Goal: Task Accomplishment & Management: Manage account settings

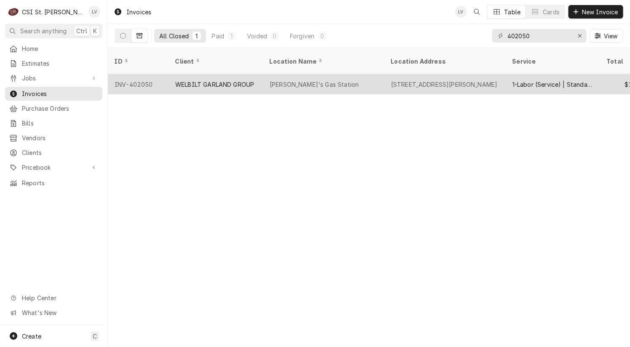
click at [216, 80] on div "WELBILT GARLAND GROUP" at bounding box center [214, 84] width 79 height 9
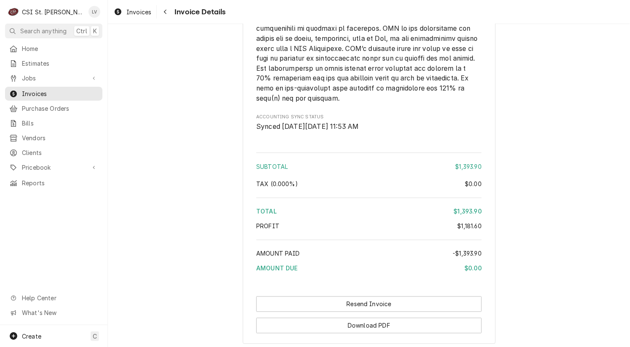
scroll to position [1993, 0]
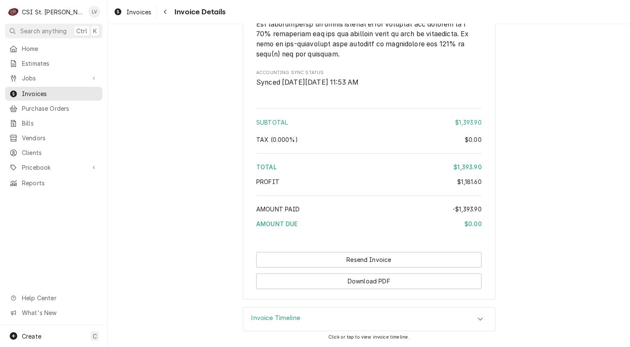
click at [270, 316] on h3 "Invoice Timeline" at bounding box center [276, 319] width 49 height 8
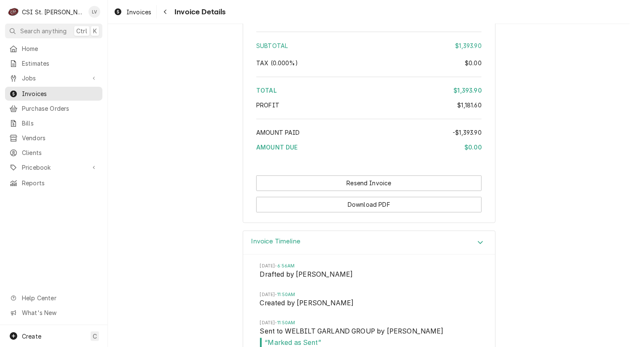
scroll to position [2090, 0]
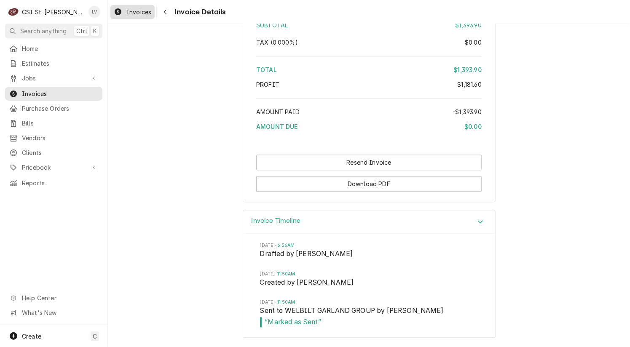
click at [124, 10] on div "Invoices" at bounding box center [132, 12] width 41 height 11
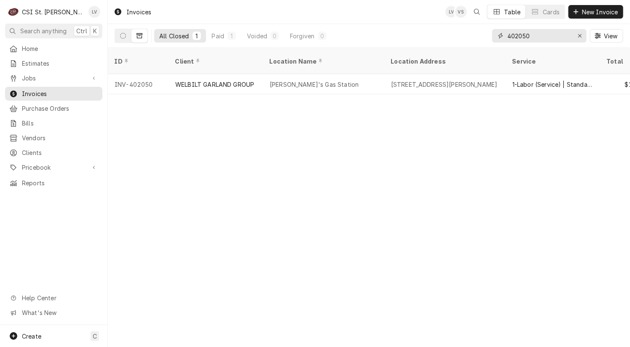
drag, startPoint x: 539, startPoint y: 38, endPoint x: 487, endPoint y: 45, distance: 53.1
click at [487, 44] on div "All Closed 1 Paid 1 Voided 0 Forgiven 0 402050 View" at bounding box center [369, 36] width 509 height 24
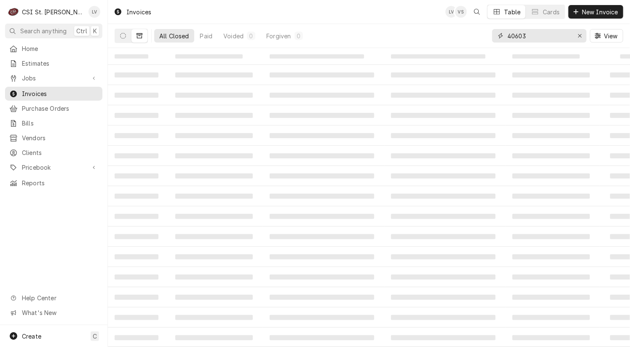
click at [516, 35] on input "40603" at bounding box center [538, 35] width 63 height 13
type input "401603"
click at [122, 35] on icon "Dynamic Content Wrapper" at bounding box center [123, 36] width 6 height 6
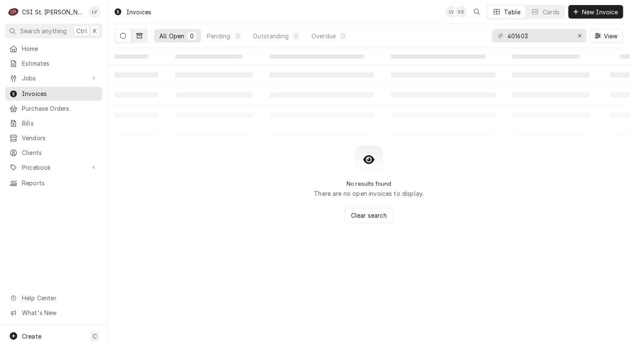
click at [139, 37] on icon "Dynamic Content Wrapper" at bounding box center [140, 36] width 6 height 6
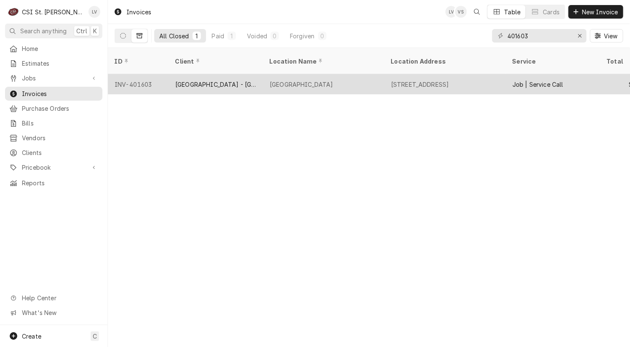
click at [282, 79] on div "Cathedral Tower" at bounding box center [323, 84] width 121 height 20
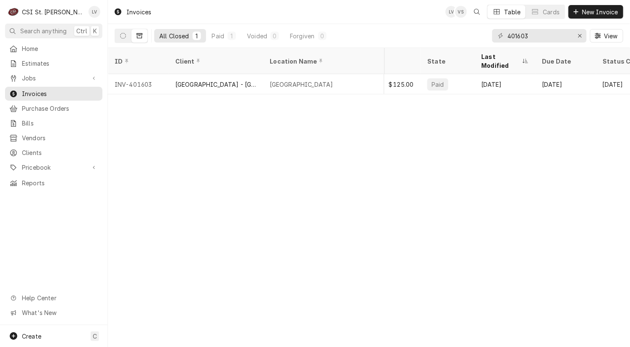
scroll to position [0, 236]
click at [515, 36] on input "401603" at bounding box center [538, 35] width 63 height 13
drag, startPoint x: 534, startPoint y: 36, endPoint x: 544, endPoint y: 37, distance: 10.2
click at [543, 37] on input "401603" at bounding box center [538, 35] width 63 height 13
type input "4"
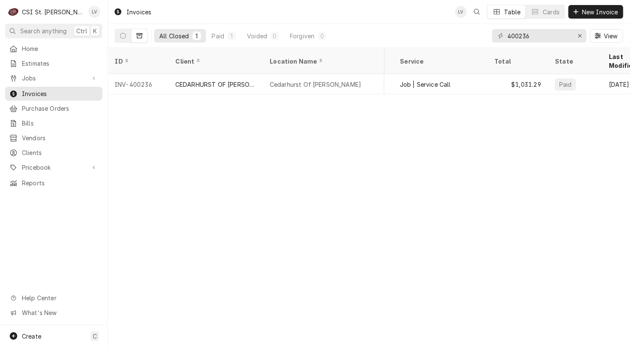
scroll to position [0, 185]
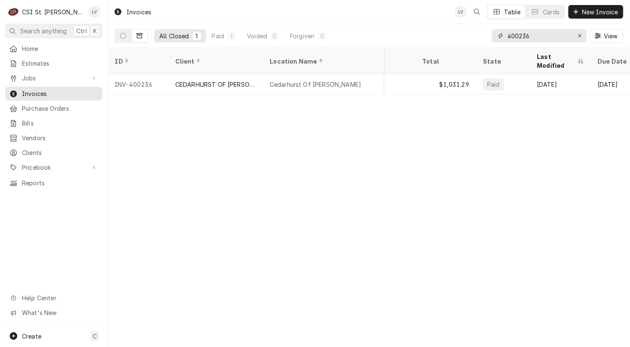
drag, startPoint x: 518, startPoint y: 36, endPoint x: 542, endPoint y: 36, distance: 23.6
click at [542, 36] on input "400236" at bounding box center [538, 35] width 63 height 13
type input "4"
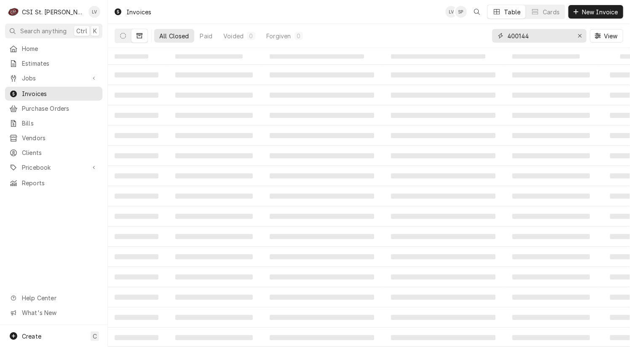
type input "400144"
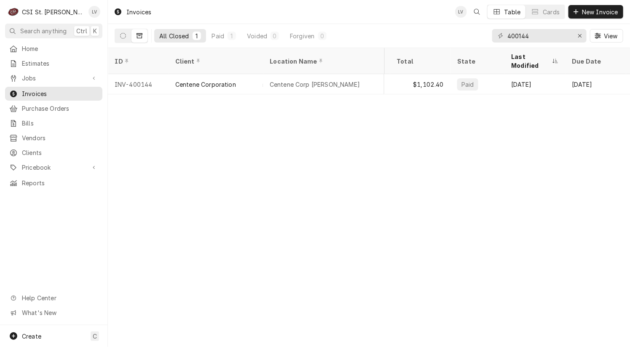
scroll to position [0, 211]
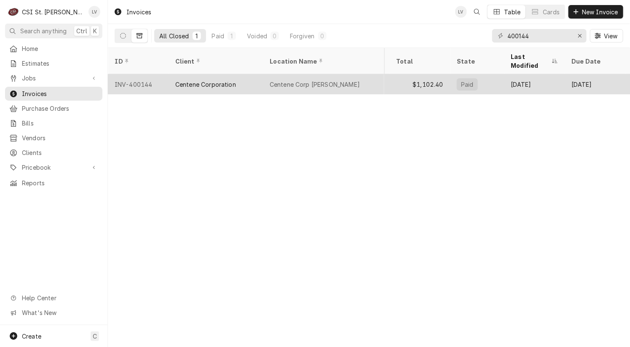
click at [212, 80] on div "Centene Corporation" at bounding box center [205, 84] width 61 height 9
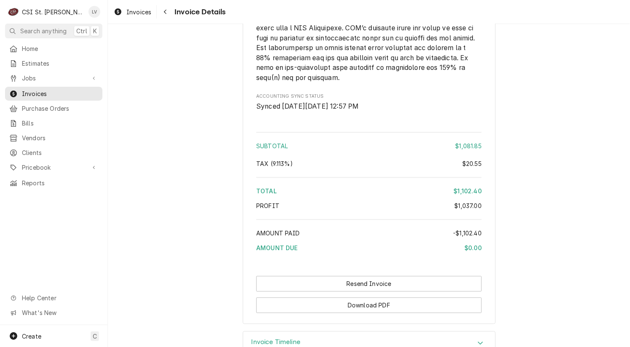
scroll to position [2196, 0]
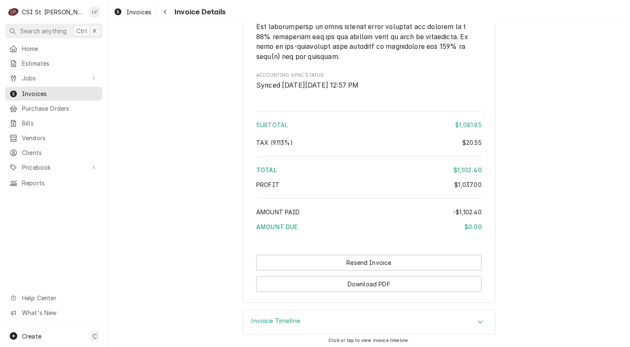
click at [266, 321] on h3 "Invoice Timeline" at bounding box center [276, 321] width 49 height 8
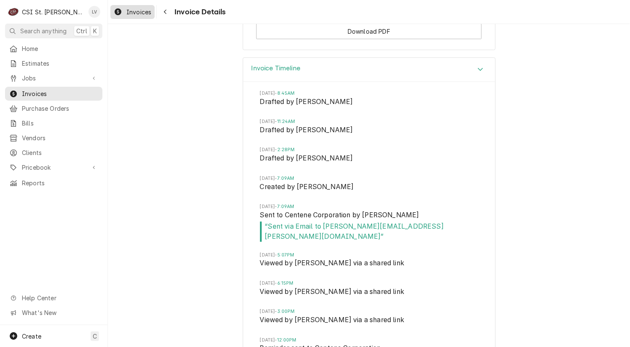
click at [131, 11] on span "Invoices" at bounding box center [138, 12] width 25 height 9
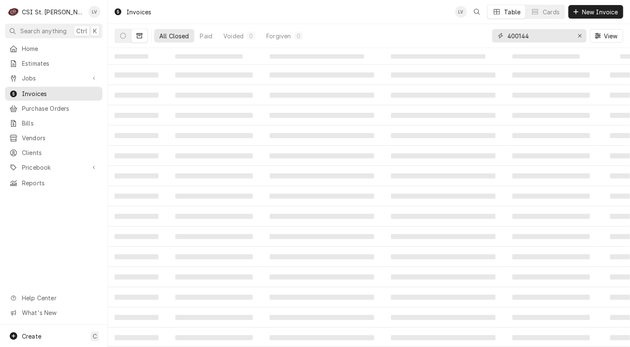
click at [546, 38] on input "400144" at bounding box center [538, 35] width 63 height 13
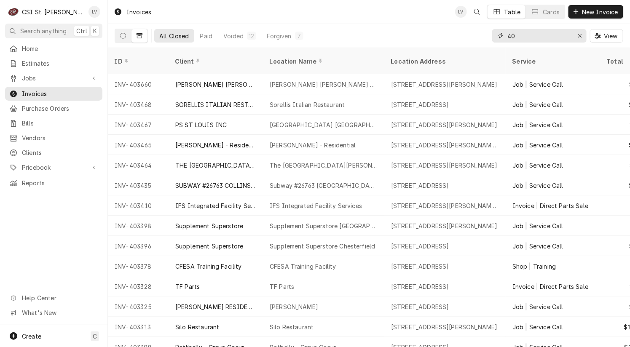
click at [520, 36] on input "40" at bounding box center [538, 35] width 63 height 13
type input "401570"
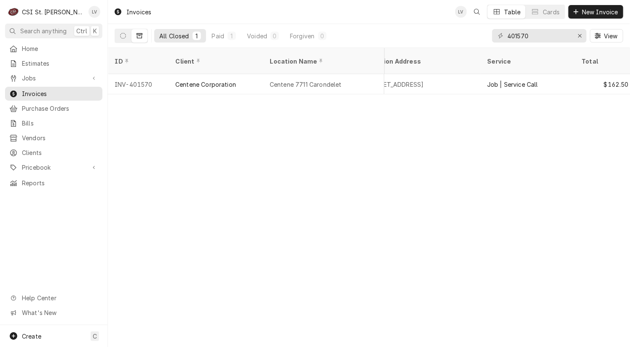
scroll to position [0, 14]
drag, startPoint x: 287, startPoint y: 97, endPoint x: 266, endPoint y: 99, distance: 21.6
click at [266, 99] on div "Invoices LV Table Cards New Invoice All Closed 1 Paid 1 Voided 0 Forgiven 0 401…" at bounding box center [369, 173] width 522 height 347
click at [123, 37] on icon "Dynamic Content Wrapper" at bounding box center [123, 36] width 6 height 6
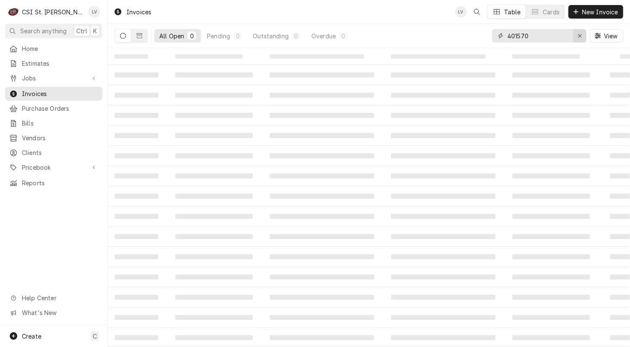
click at [580, 35] on icon "Erase input" at bounding box center [579, 35] width 3 height 3
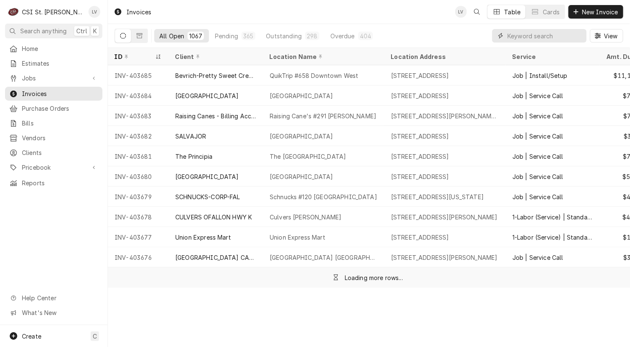
click at [520, 36] on input "Dynamic Content Wrapper" at bounding box center [544, 35] width 75 height 13
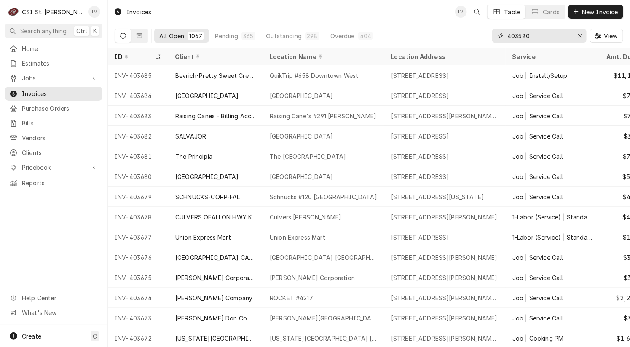
type input "403580"
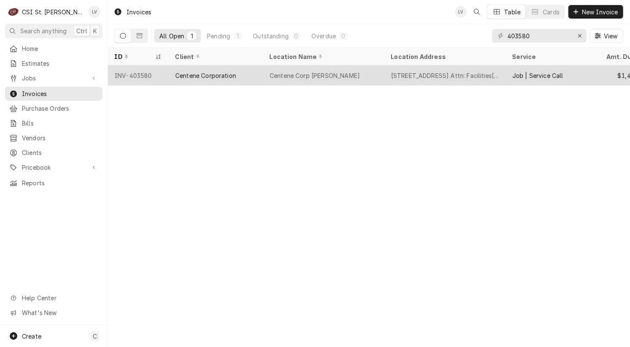
click at [269, 78] on div "Centene Corp Clayton" at bounding box center [323, 75] width 121 height 20
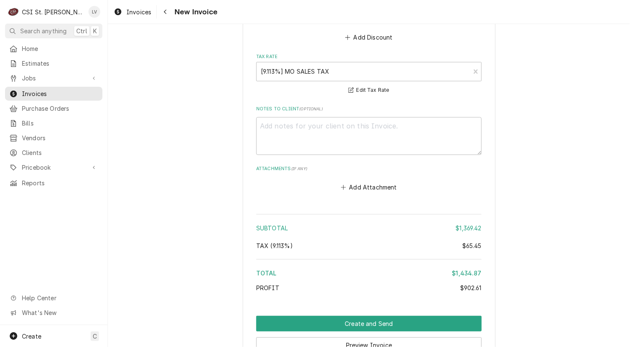
scroll to position [3031, 0]
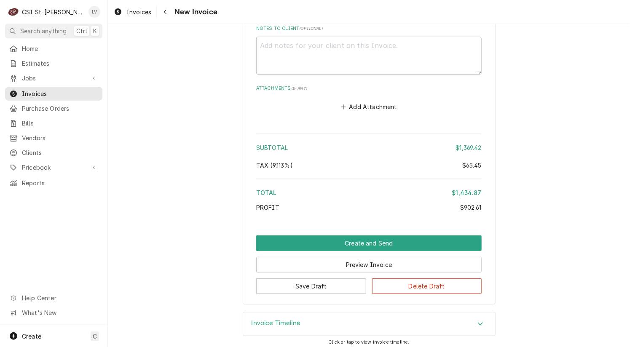
click at [265, 319] on h3 "Invoice Timeline" at bounding box center [276, 323] width 49 height 8
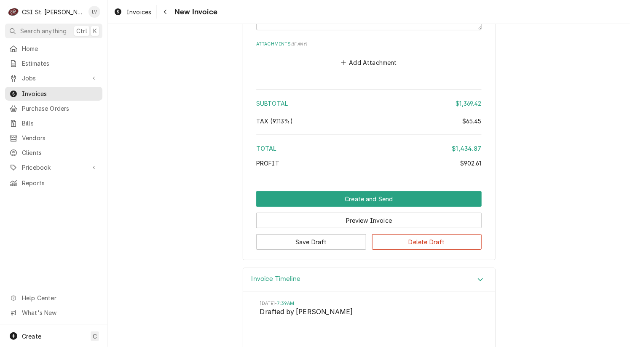
scroll to position [3109, 0]
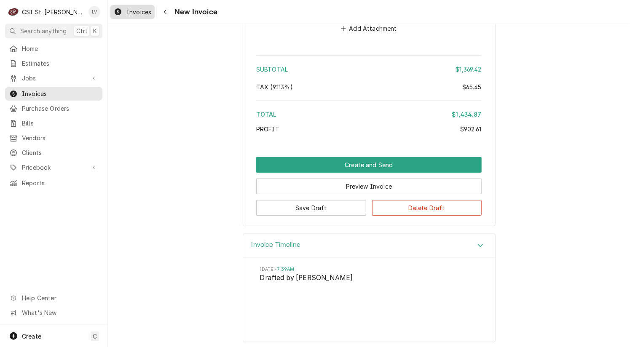
click at [123, 15] on div "Invoices" at bounding box center [132, 12] width 41 height 11
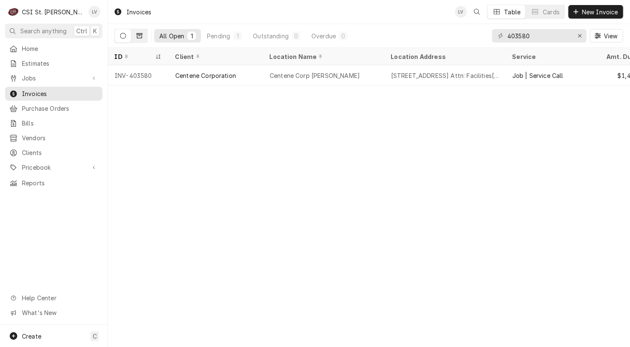
click at [140, 38] on icon "Dynamic Content Wrapper" at bounding box center [140, 35] width 6 height 5
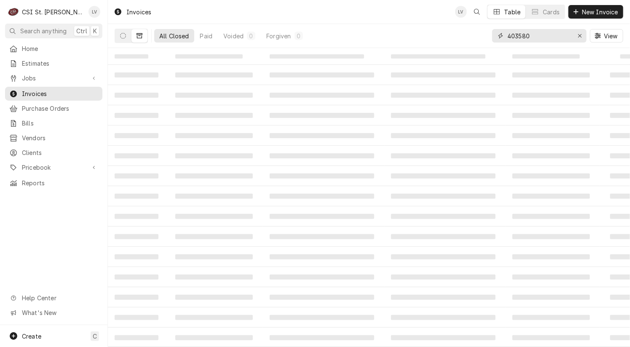
drag, startPoint x: 544, startPoint y: 37, endPoint x: 499, endPoint y: 38, distance: 44.3
click at [499, 38] on div "403580" at bounding box center [539, 35] width 94 height 13
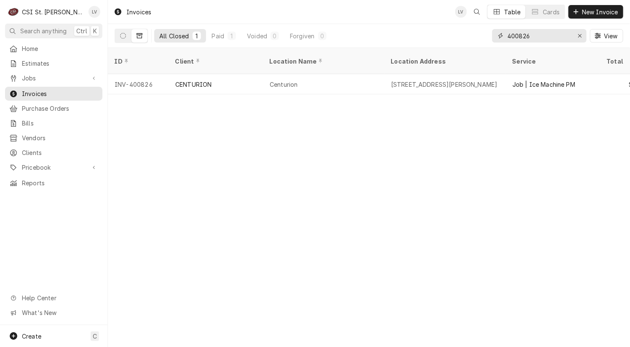
click at [535, 37] on input "400826" at bounding box center [538, 35] width 63 height 13
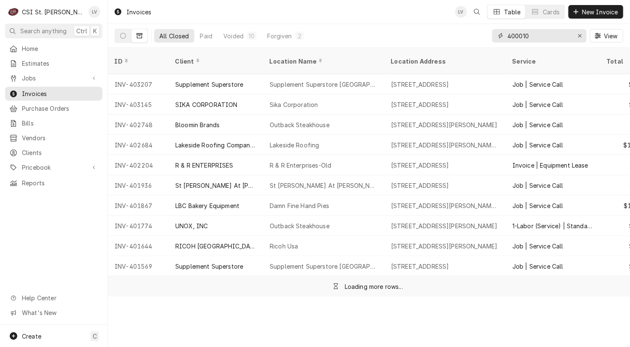
type input "400010"
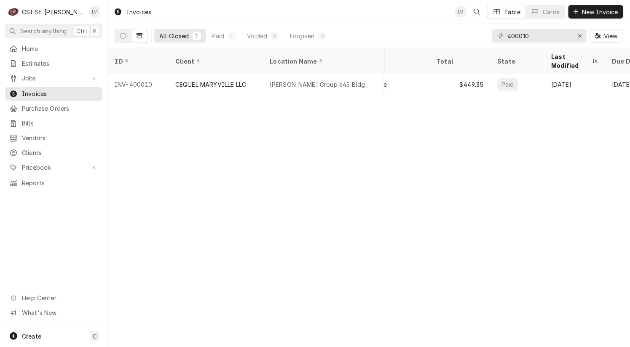
scroll to position [0, 179]
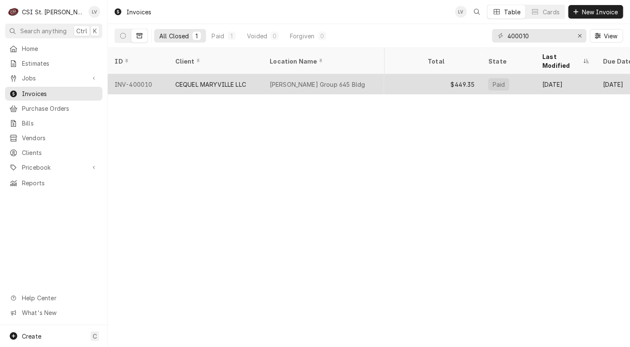
click at [272, 80] on div "Cozad Group 645 Bldg" at bounding box center [317, 84] width 95 height 9
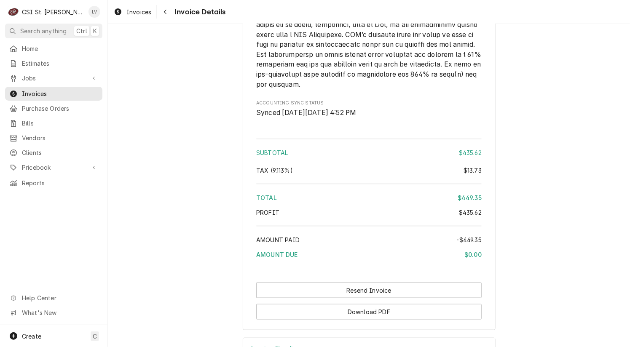
scroll to position [1813, 0]
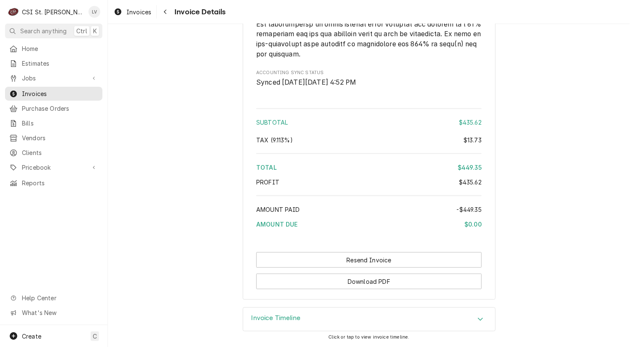
click at [276, 317] on h3 "Invoice Timeline" at bounding box center [276, 319] width 49 height 8
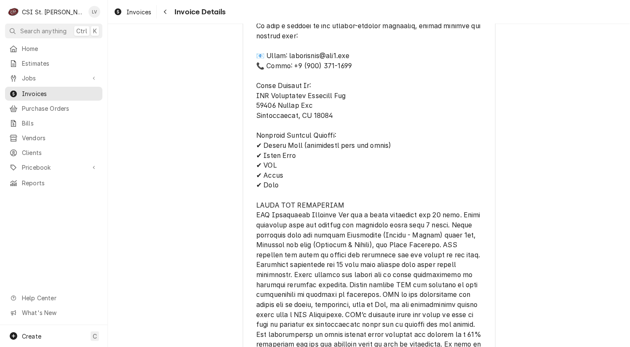
scroll to position [1180, 0]
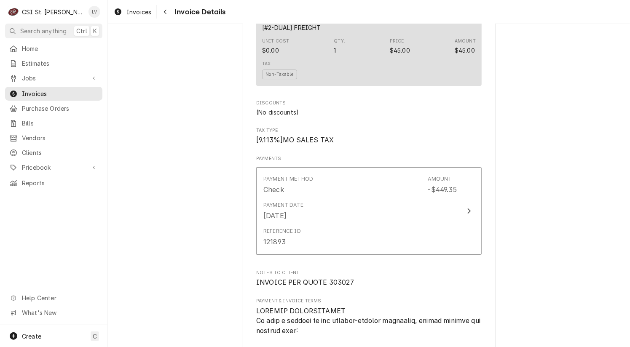
drag, startPoint x: 135, startPoint y: 11, endPoint x: 145, endPoint y: 34, distance: 25.1
click at [135, 11] on span "Invoices" at bounding box center [138, 12] width 25 height 9
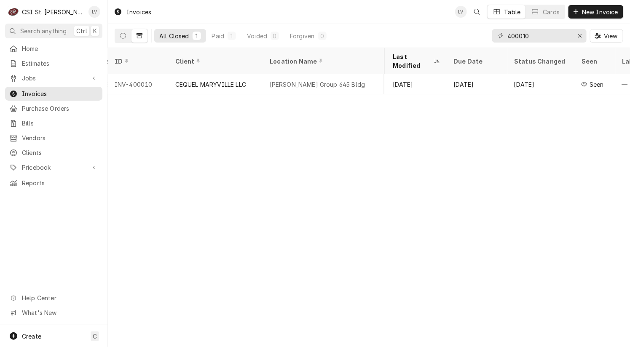
scroll to position [0, 336]
drag, startPoint x: 553, startPoint y: 94, endPoint x: 578, endPoint y: 95, distance: 24.9
click at [575, 95] on div "Invoices LV Table Cards New Invoice All Closed 1 Paid 1 Voided 0 Forgiven 0 400…" at bounding box center [369, 173] width 522 height 347
click at [578, 95] on div "Invoices LV Table Cards New Invoice All Closed 1 Paid 1 Voided 0 Forgiven 0 400…" at bounding box center [369, 173] width 522 height 347
click at [605, 35] on span "View" at bounding box center [610, 36] width 17 height 9
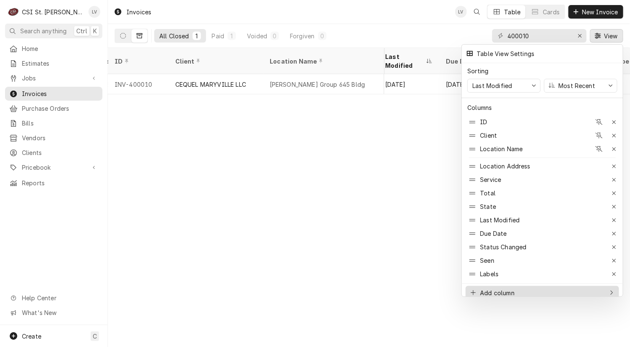
click at [546, 289] on div "Add column" at bounding box center [536, 293] width 134 height 9
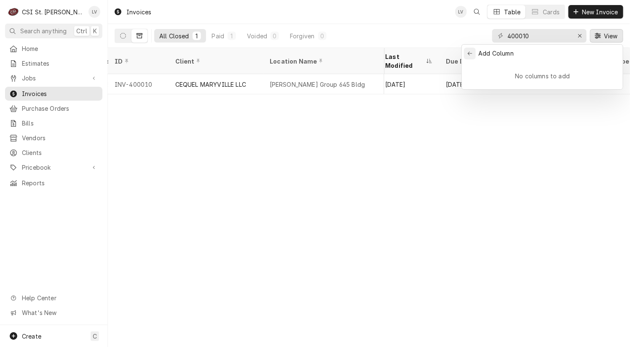
click at [469, 53] on icon "Back to previous items" at bounding box center [470, 53] width 4 height 4
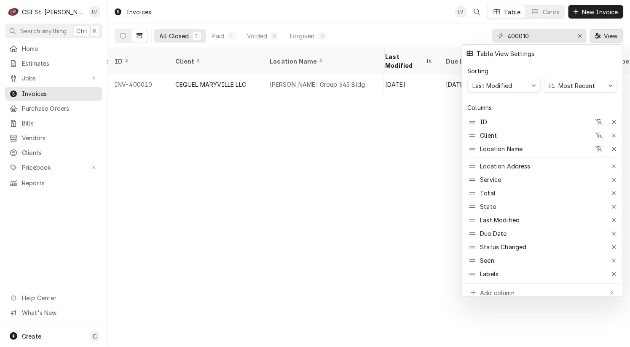
click at [169, 131] on div at bounding box center [315, 173] width 630 height 347
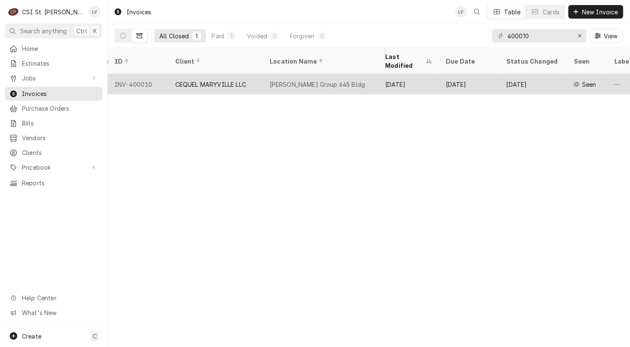
click at [226, 80] on div "CEQUEL MARYVILLE LLC" at bounding box center [210, 84] width 71 height 9
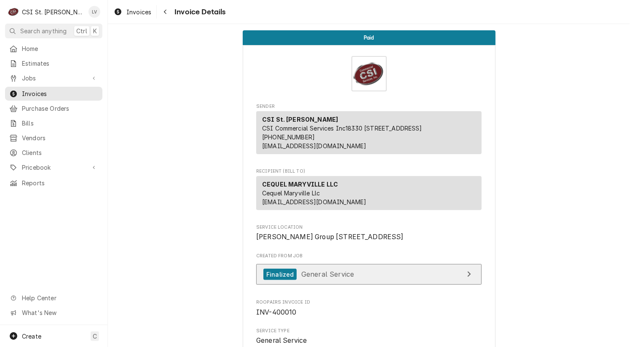
click at [333, 279] on span "General Service" at bounding box center [327, 274] width 53 height 8
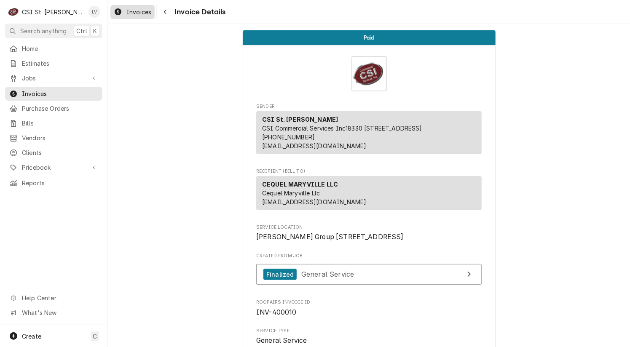
click at [123, 12] on div "Invoices" at bounding box center [132, 12] width 41 height 11
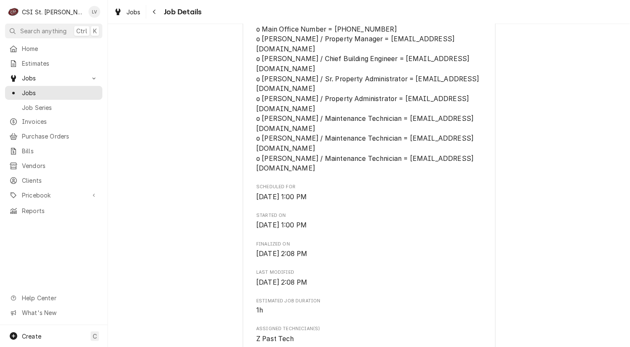
scroll to position [506, 0]
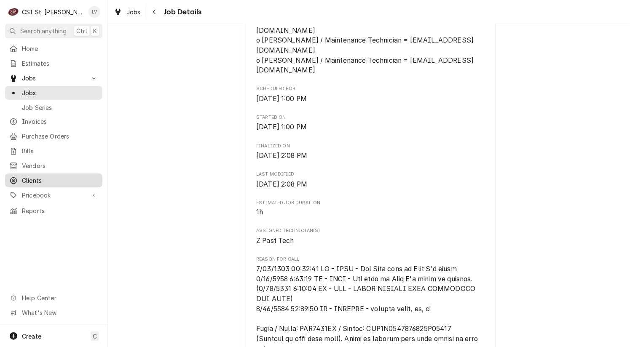
click at [71, 176] on span "Clients" at bounding box center [60, 180] width 76 height 9
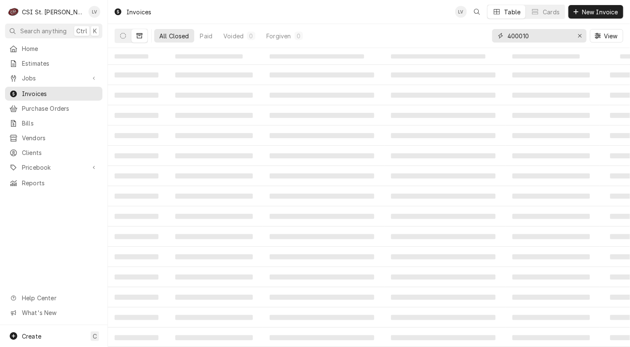
drag, startPoint x: 519, startPoint y: 35, endPoint x: 541, endPoint y: 34, distance: 22.0
click at [541, 34] on input "400010" at bounding box center [538, 35] width 63 height 13
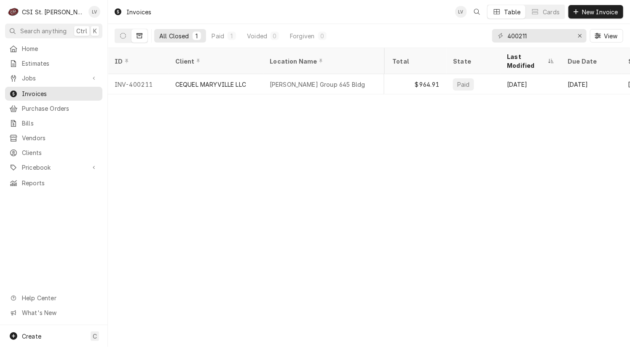
scroll to position [0, 221]
drag, startPoint x: 390, startPoint y: 96, endPoint x: 545, endPoint y: 125, distance: 157.9
click at [481, 97] on div "Invoices LV Table Cards New Invoice All Closed 1 Paid 1 Voided 0 Forgiven 0 400…" at bounding box center [369, 173] width 522 height 347
drag, startPoint x: 539, startPoint y: 37, endPoint x: 478, endPoint y: 43, distance: 61.4
click at [478, 43] on div "All Closed 1 Paid 1 Voided 0 Forgiven 0 400211 View" at bounding box center [369, 36] width 509 height 24
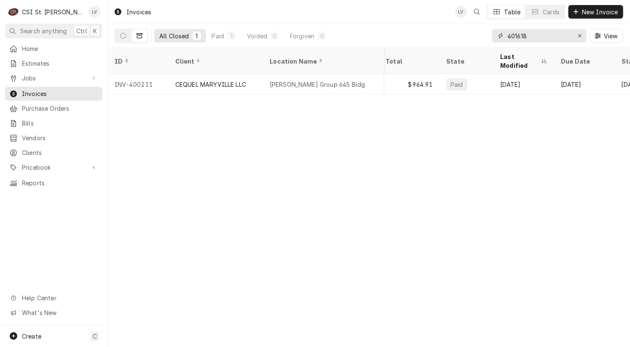
type input "401618"
click at [371, 97] on div "Invoices LV Table Cards New Invoice All Closed 1 Paid 1 Voided 0 Forgiven 0 401…" at bounding box center [369, 173] width 522 height 347
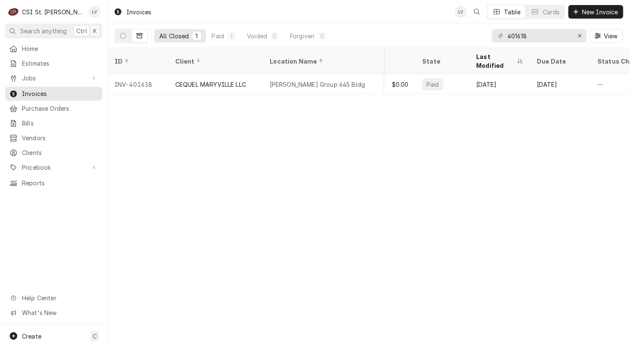
scroll to position [0, 219]
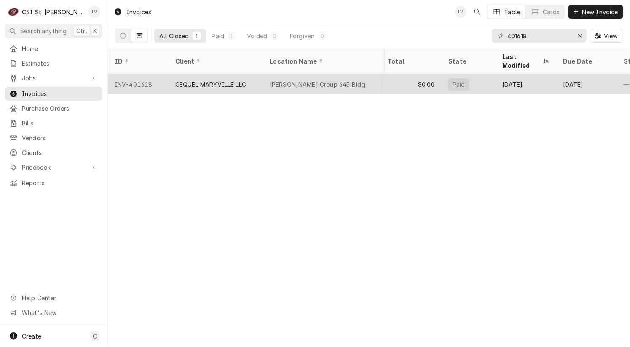
click at [215, 80] on div "CEQUEL MARYVILLE LLC" at bounding box center [210, 84] width 71 height 9
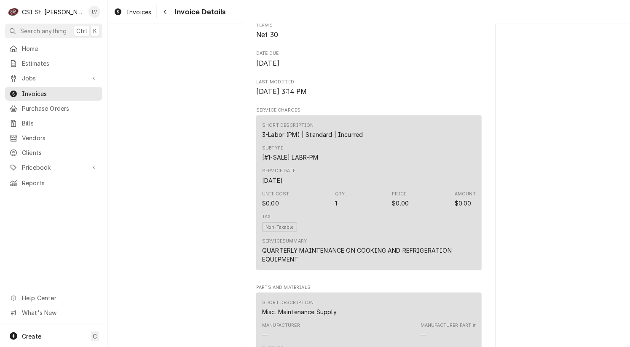
scroll to position [464, 0]
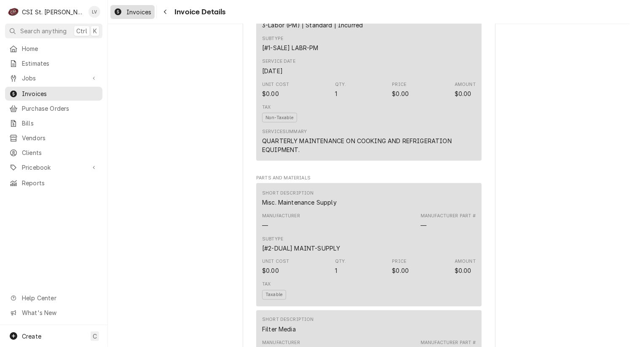
click at [134, 15] on span "Invoices" at bounding box center [138, 12] width 25 height 9
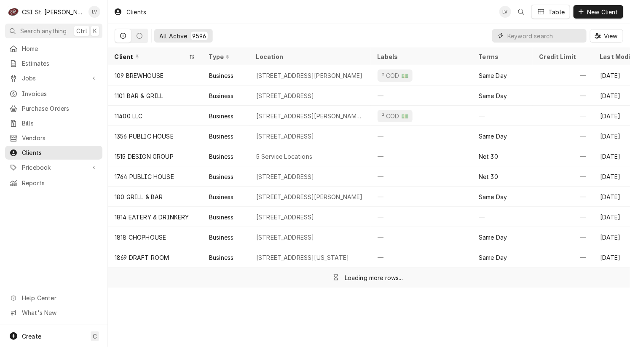
click at [529, 37] on input "Dynamic Content Wrapper" at bounding box center [544, 35] width 75 height 13
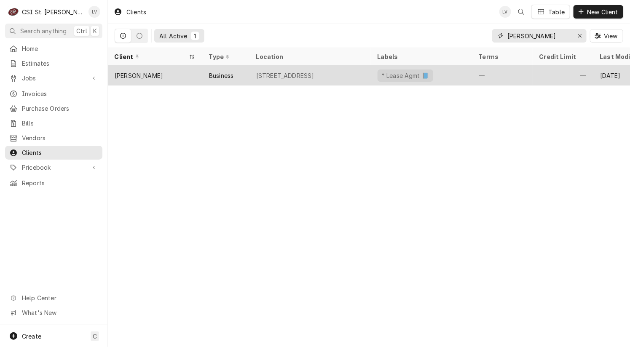
type input "compton bp"
click at [144, 75] on div "[PERSON_NAME]" at bounding box center [139, 75] width 48 height 9
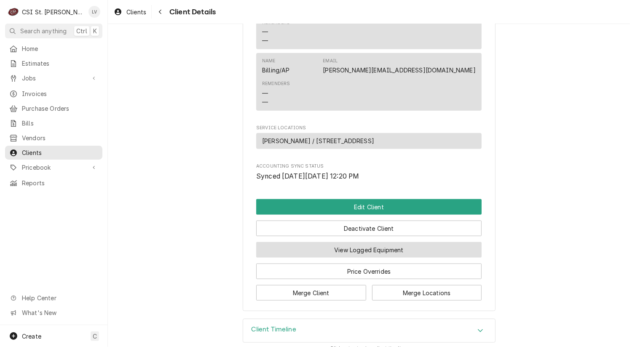
scroll to position [421, 0]
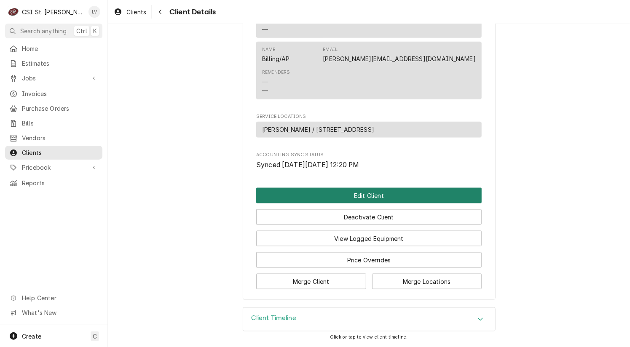
click at [357, 196] on button "Edit Client" at bounding box center [368, 196] width 225 height 16
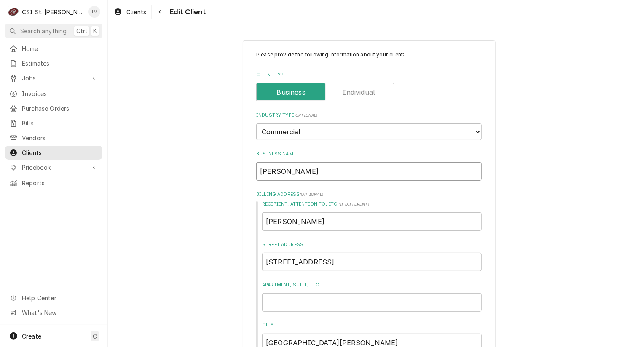
drag, startPoint x: 314, startPoint y: 171, endPoint x: 230, endPoint y: 180, distance: 83.9
type textarea "x"
type input "C"
type textarea "x"
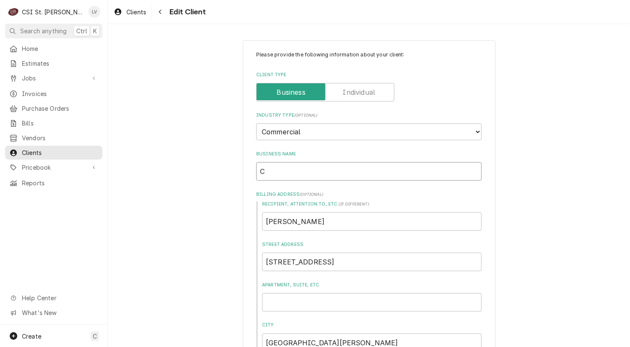
type input "Co"
type textarea "x"
type input "Com"
type textarea "x"
type input "Comp"
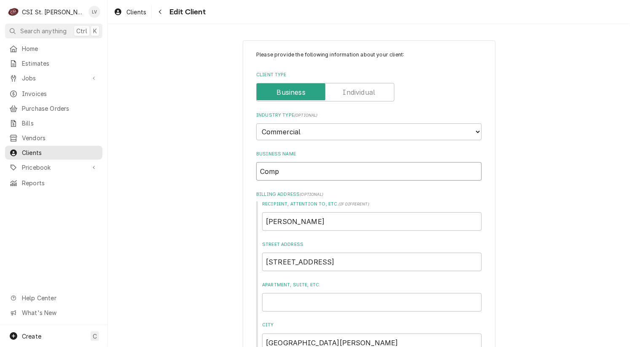
type textarea "x"
type input "Compt"
type textarea "x"
type input "Compto"
type textarea "x"
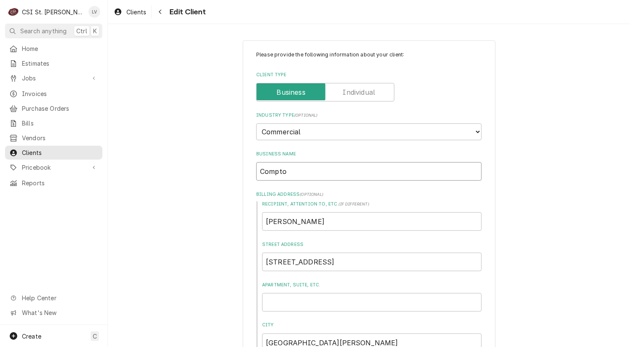
type input "Compton"
type textarea "x"
type input "Compton"
type textarea "x"
type input "Compton B"
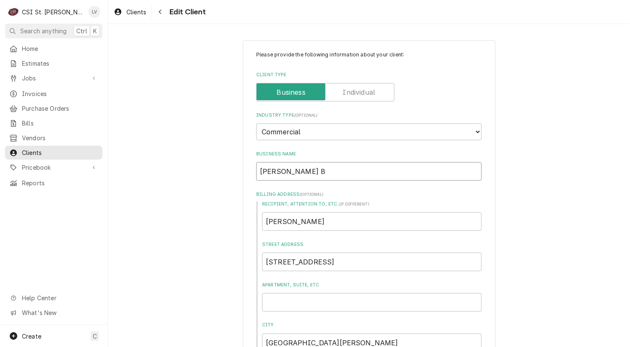
type textarea "x"
type input "Compton BP"
type textarea "x"
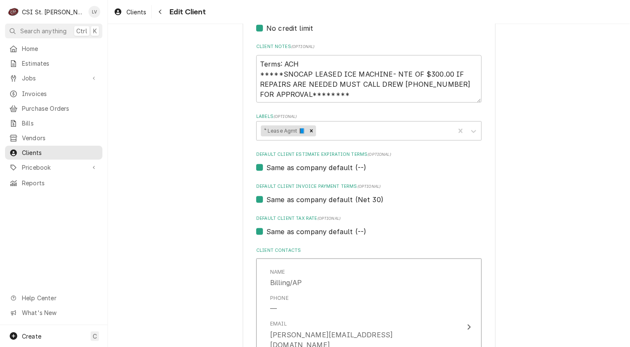
scroll to position [506, 0]
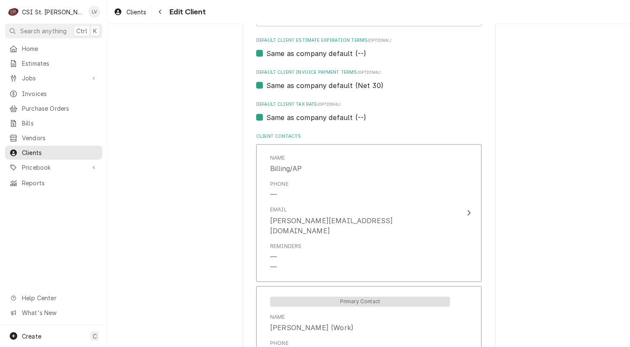
click at [313, 113] on label "Same as company default (--)" at bounding box center [316, 118] width 100 height 10
click at [313, 113] on input "Same as company default (--)" at bounding box center [378, 122] width 225 height 19
checkbox input "false"
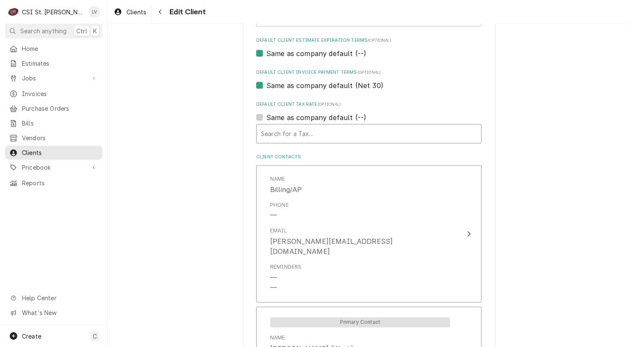
click at [305, 134] on div "Default Client Tax Rate" at bounding box center [369, 133] width 216 height 15
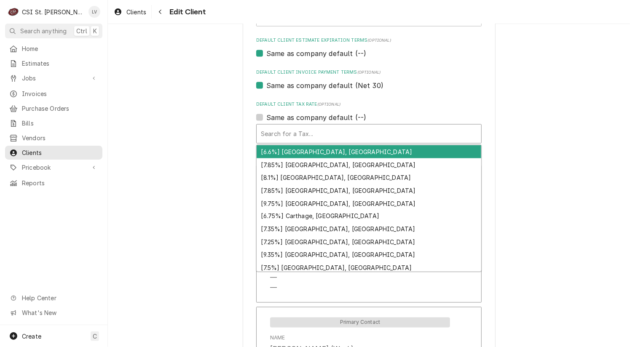
type textarea "x"
type input "m"
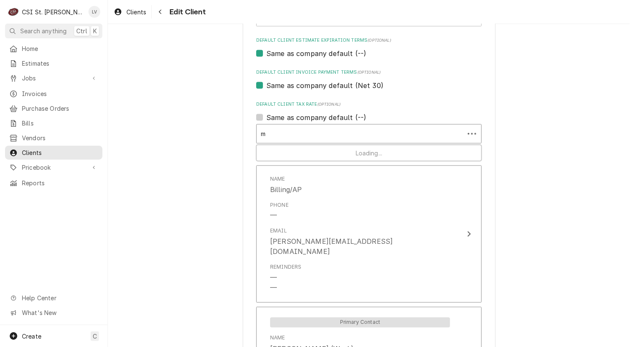
type textarea "x"
type input "mo"
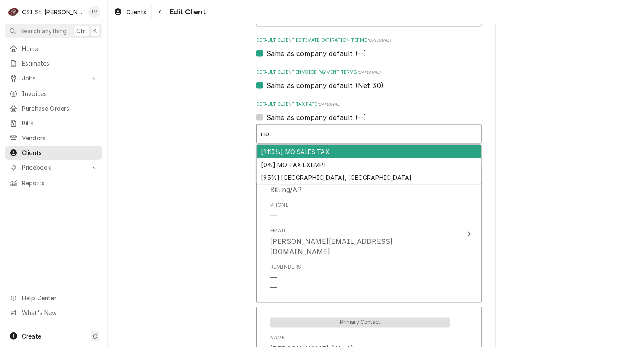
click at [300, 150] on div "[9.113%] MO SALES TAX" at bounding box center [369, 151] width 225 height 13
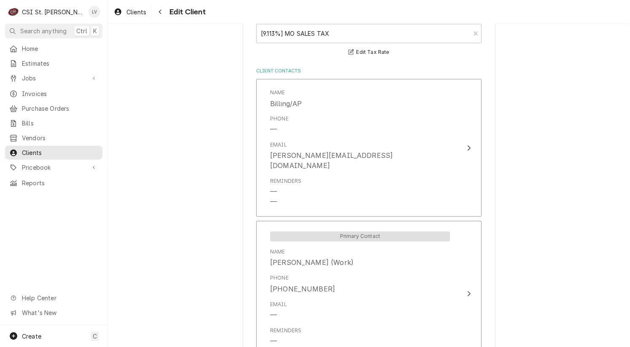
scroll to position [716, 0]
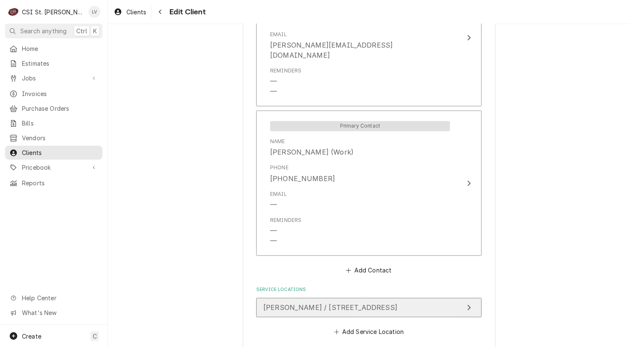
click at [378, 304] on span "Compton Bp / 3140 Olive St, St Louis, MO 63103" at bounding box center [330, 308] width 134 height 8
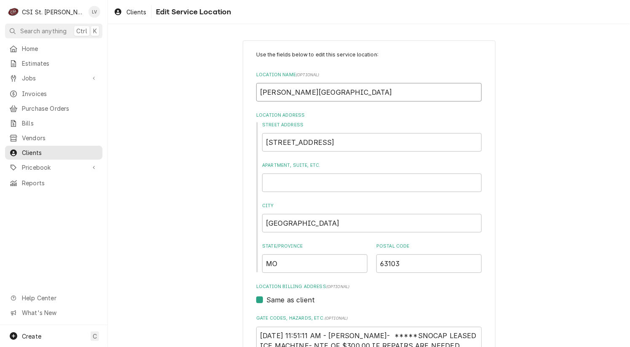
click at [305, 95] on input "Compton Bp" at bounding box center [368, 92] width 225 height 19
type textarea "x"
type input "Compton B"
type textarea "x"
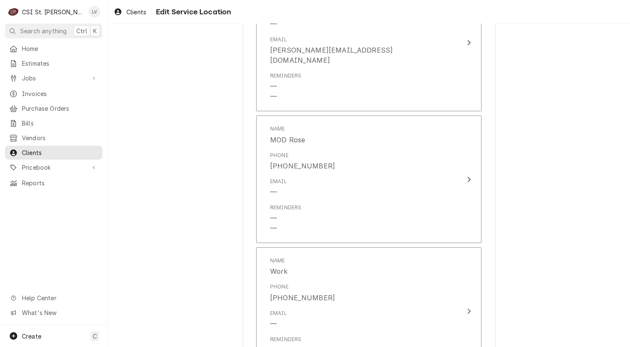
scroll to position [1041, 0]
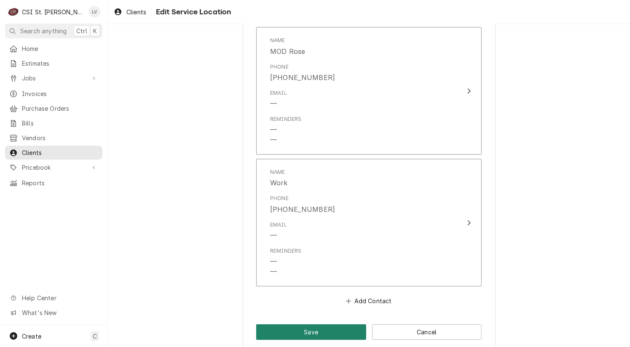
type input "Compton BP"
click at [309, 325] on button "Save" at bounding box center [311, 333] width 110 height 16
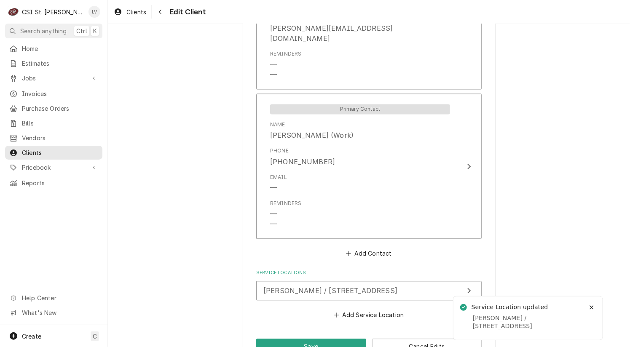
scroll to position [747, 0]
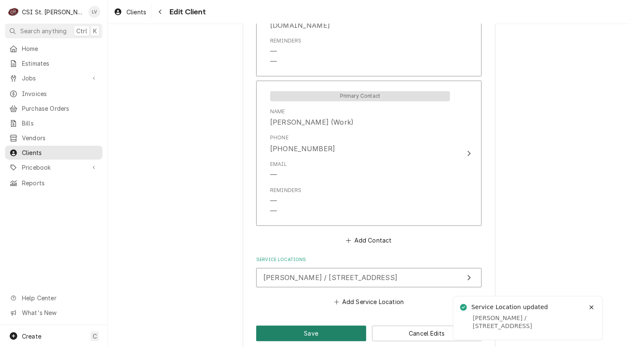
click at [276, 326] on button "Save" at bounding box center [311, 334] width 110 height 16
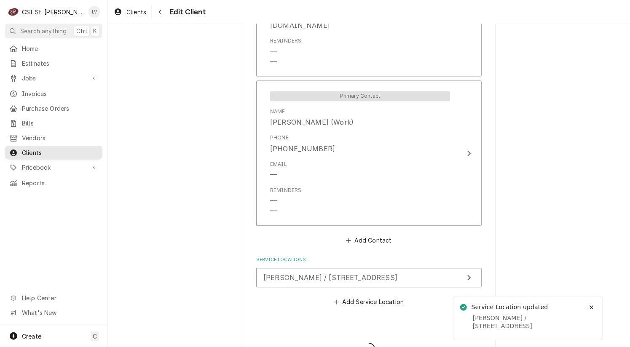
type textarea "x"
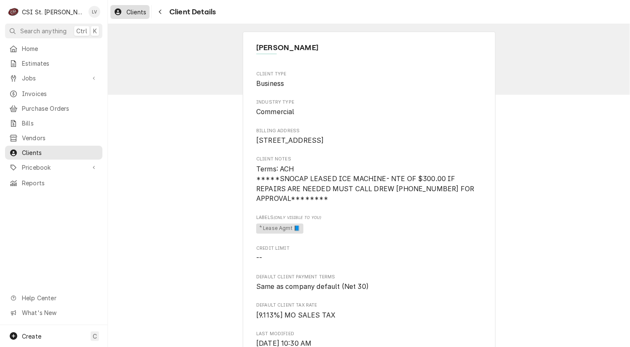
click at [131, 12] on span "Clients" at bounding box center [136, 12] width 20 height 9
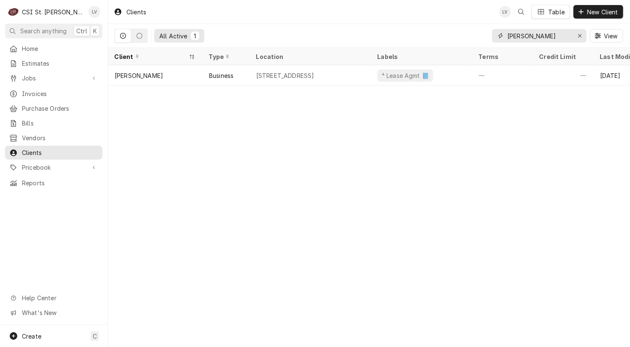
drag, startPoint x: 548, startPoint y: 38, endPoint x: 496, endPoint y: 38, distance: 51.8
click at [545, 38] on input "compton bp" at bounding box center [538, 35] width 63 height 13
drag, startPoint x: 496, startPoint y: 38, endPoint x: 476, endPoint y: 40, distance: 19.9
click at [476, 40] on div "All Active 1 compton bp View" at bounding box center [369, 36] width 509 height 24
type input "p"
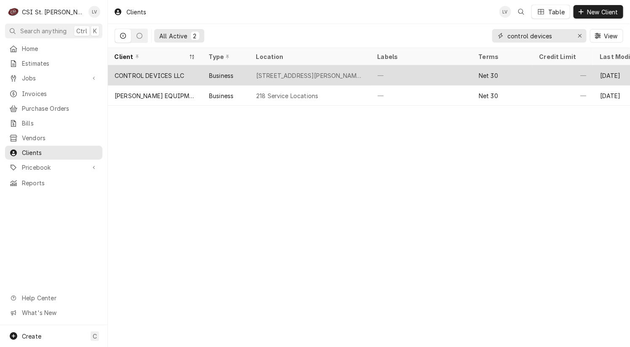
type input "control devices"
click at [149, 77] on div "CONTROL DEVICES LLC" at bounding box center [150, 75] width 70 height 9
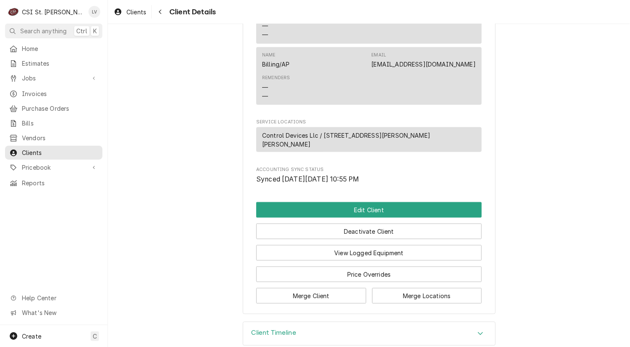
scroll to position [341, 0]
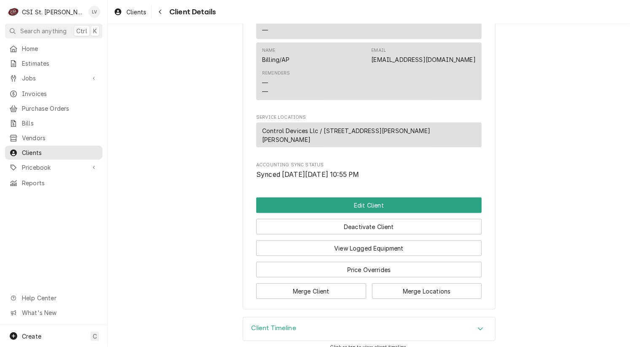
click at [274, 325] on h3 "Client Timeline" at bounding box center [274, 329] width 45 height 8
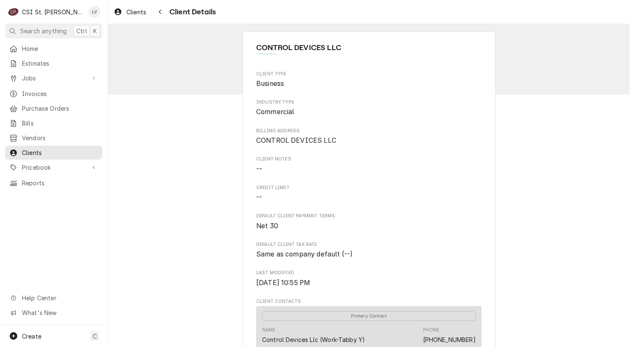
scroll to position [211, 0]
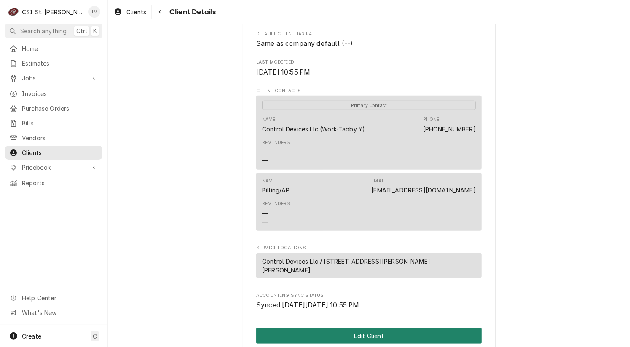
click at [330, 328] on button "Edit Client" at bounding box center [368, 336] width 225 height 16
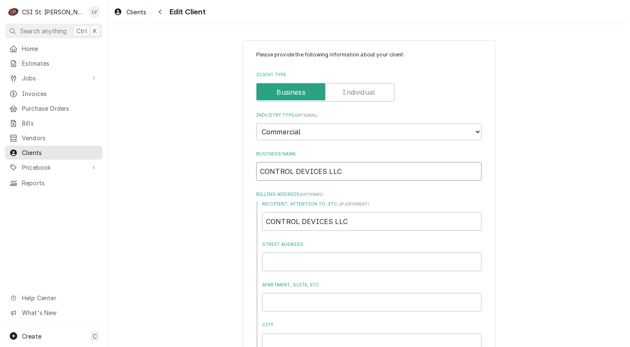
drag, startPoint x: 357, startPoint y: 172, endPoint x: 239, endPoint y: 177, distance: 118.2
type textarea "x"
type input "C"
type textarea "x"
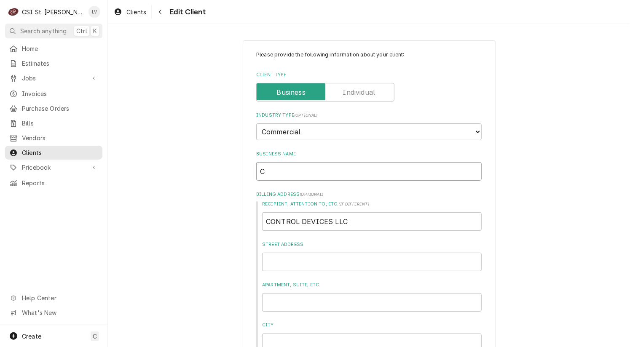
type input "Co"
type textarea "x"
type input "Con"
type textarea "x"
type input "Cont"
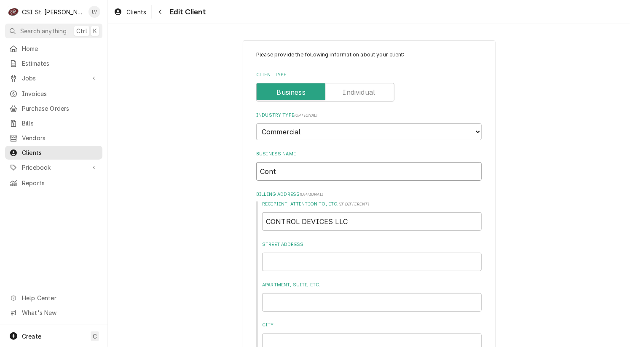
type textarea "x"
type input "Contr"
type textarea "x"
type input "Contro"
type textarea "x"
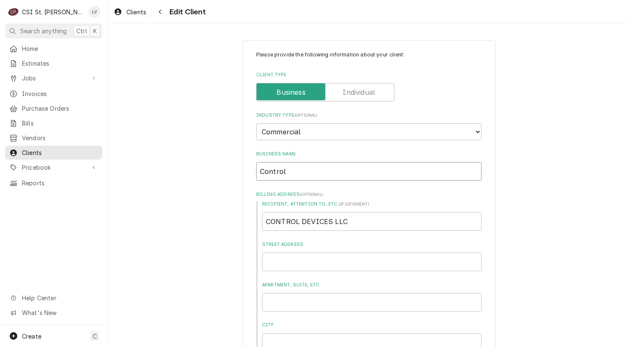
type input "Control"
type textarea "x"
type input "Control"
type textarea "x"
type input "Control D"
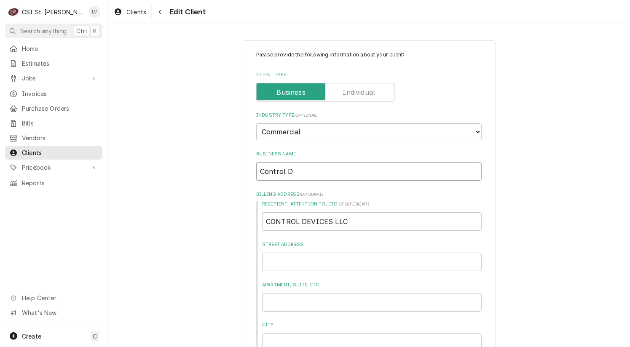
type textarea "x"
type input "Control De"
type textarea "x"
type input "Control Dev"
type textarea "x"
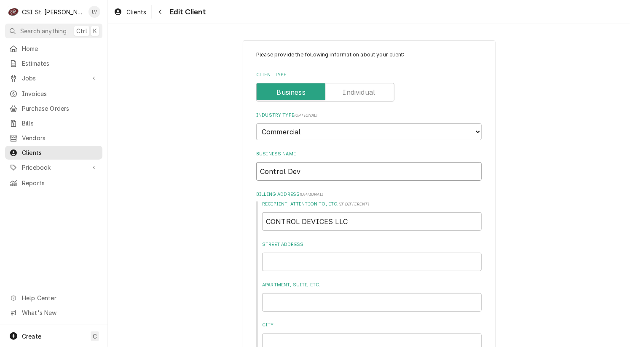
type input "Control Devi"
type textarea "x"
type input "Control Devic"
type textarea "x"
type input "Control Device"
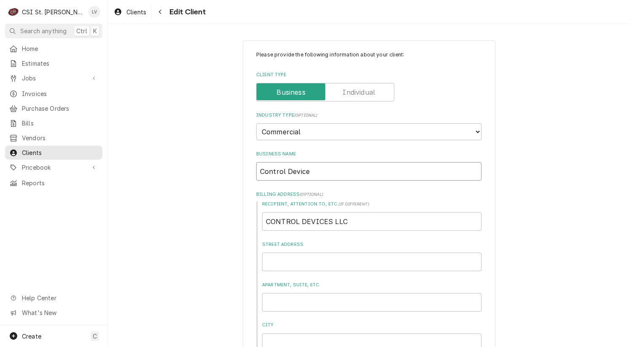
type textarea "x"
type input "Control Devices"
type textarea "x"
type input "Control Devices"
type textarea "x"
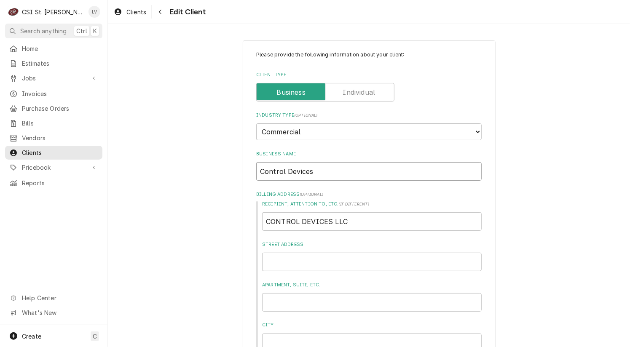
type input "Control Devices"
type textarea "x"
type input "Control Devices,"
type textarea "x"
type input "Control Devices,"
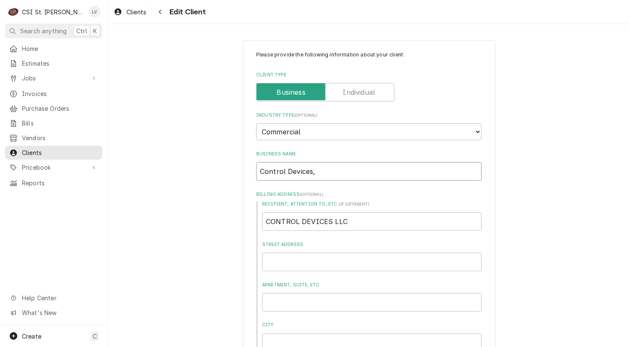
type textarea "x"
type input "Control Devices, L"
type textarea "x"
type input "Control Devices, LL"
type textarea "x"
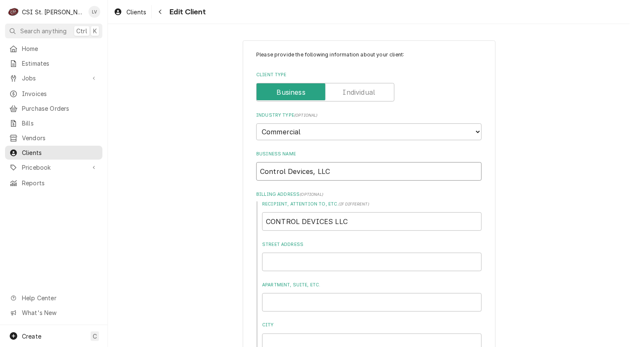
type input "Control Devices, LLC"
type textarea "x"
click at [278, 259] on input "Street Address" at bounding box center [372, 262] width 220 height 19
type textarea "x"
type input "1"
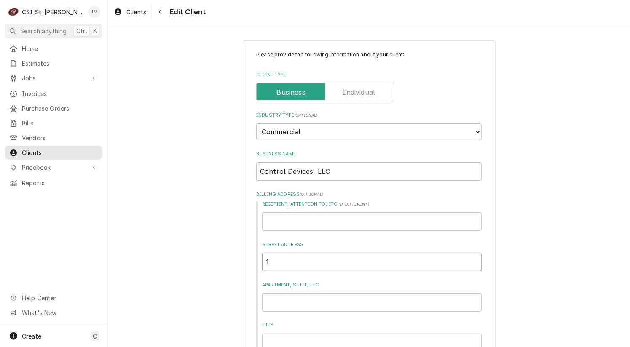
type textarea "x"
type input "15"
type textarea "x"
type input "155"
type textarea "x"
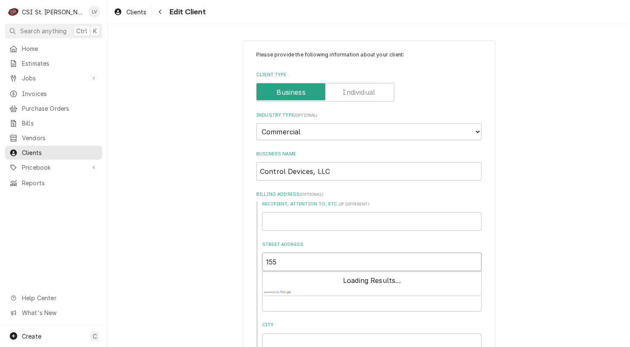
type input "1555"
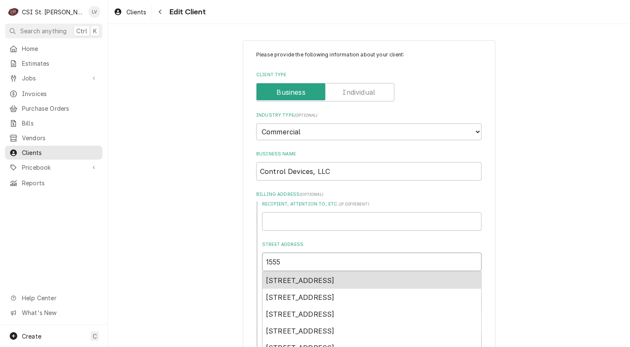
type textarea "x"
type input "1555"
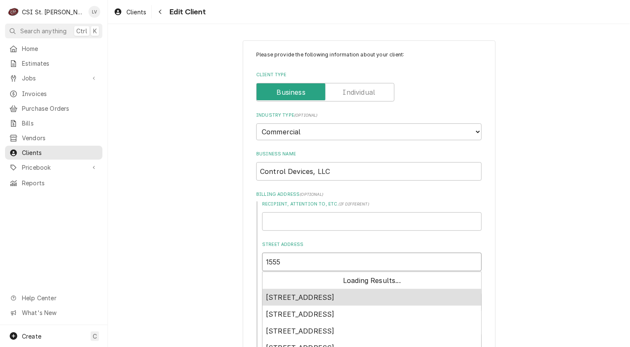
type textarea "x"
type input "1555 L"
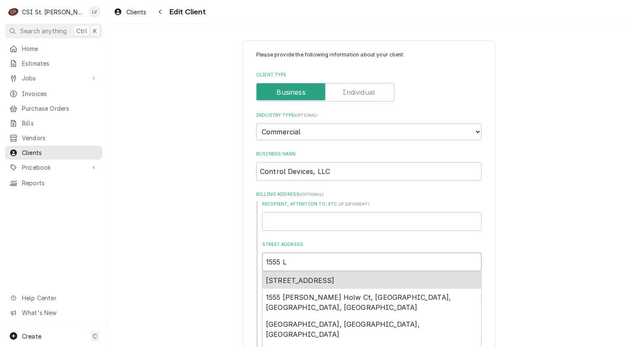
type textarea "x"
type input "1555 La"
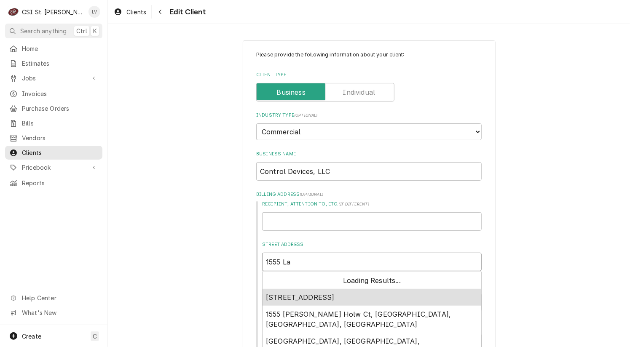
type textarea "x"
type input "1555 Lar"
type textarea "x"
type input "1555 Lark"
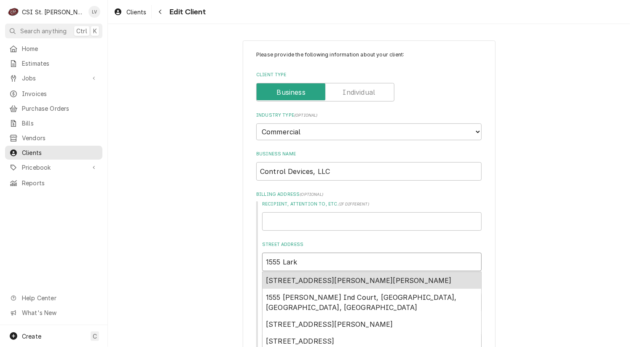
click at [281, 284] on div "1555 Larkin Williams Road, Fenton, MO, USA" at bounding box center [372, 280] width 219 height 17
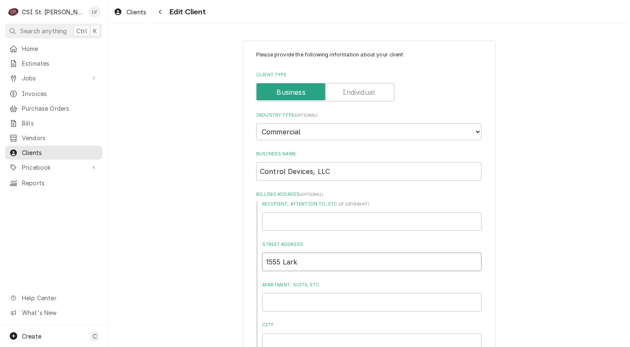
type textarea "x"
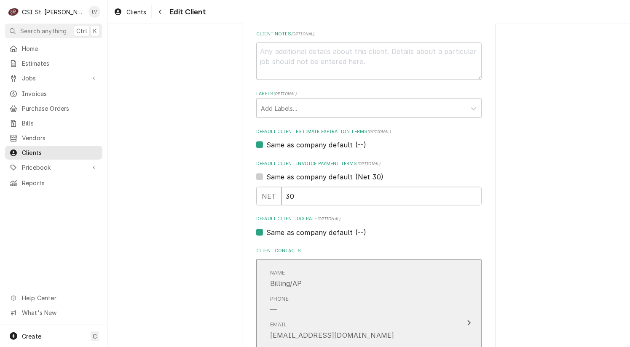
scroll to position [421, 0]
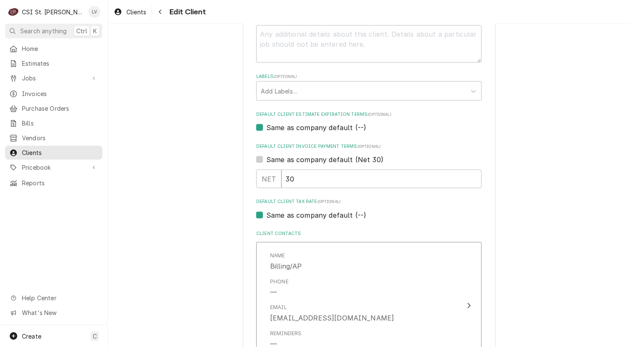
type input "1555 Larkin Williams Rd"
click at [317, 212] on label "Same as company default (--)" at bounding box center [316, 215] width 100 height 10
click at [317, 212] on input "Same as company default (--)" at bounding box center [378, 219] width 225 height 19
checkbox input "false"
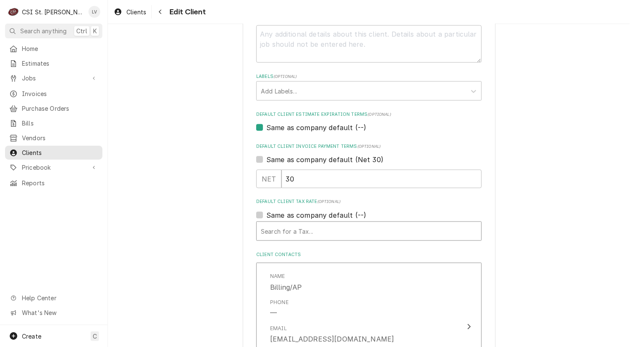
click at [307, 229] on div "Default Client Tax Rate" at bounding box center [369, 231] width 216 height 15
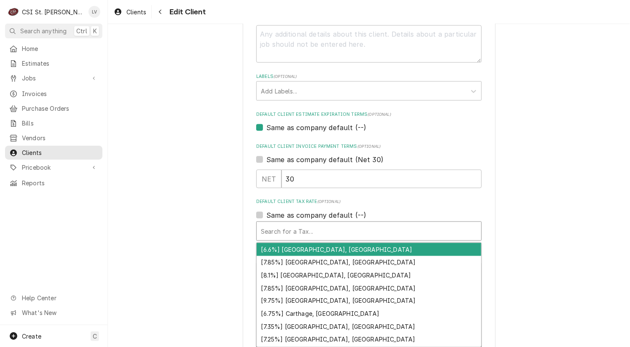
type textarea "x"
type input "m"
type textarea "x"
type input "mo"
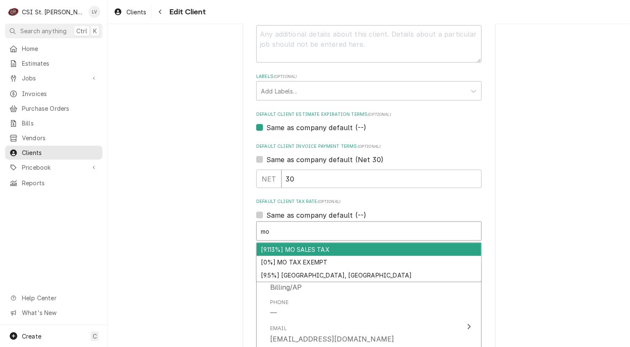
click at [282, 249] on div "[9.113%] MO SALES TAX" at bounding box center [369, 249] width 225 height 13
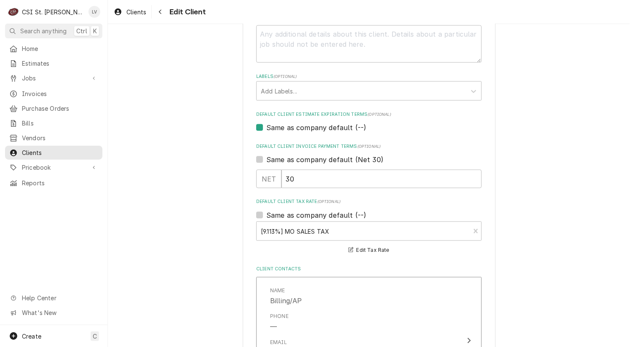
drag, startPoint x: 550, startPoint y: 148, endPoint x: 519, endPoint y: 206, distance: 65.6
click at [550, 148] on div "Please provide the following information about your client: Client Type Industr…" at bounding box center [369, 149] width 522 height 1077
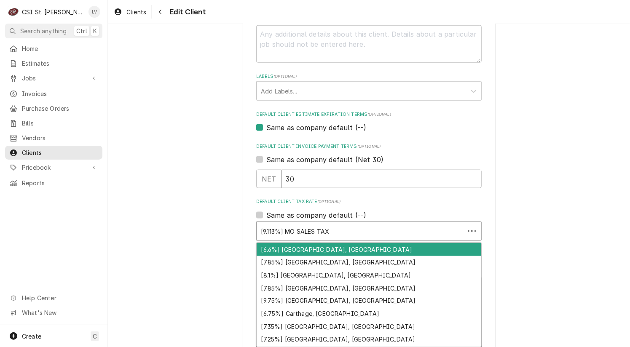
click at [314, 235] on div "Default Client Tax Rate" at bounding box center [360, 231] width 199 height 15
type textarea "x"
type input "e"
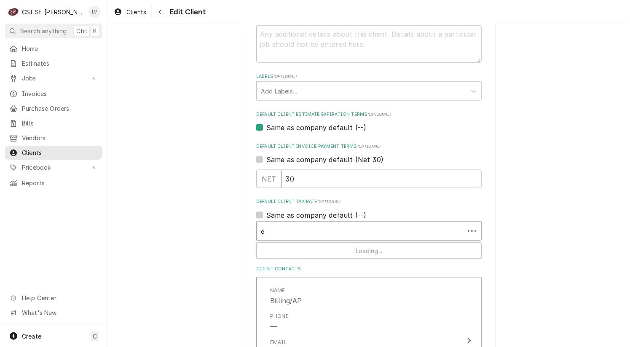
type textarea "x"
type input "ex"
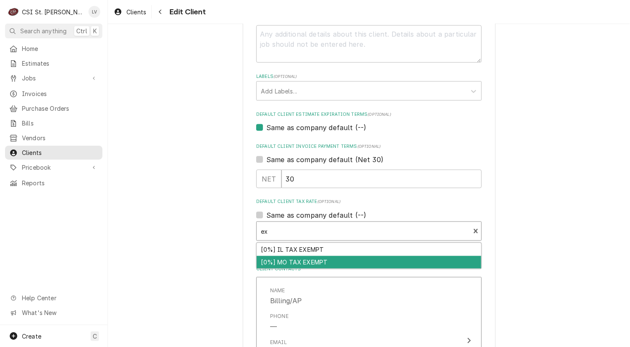
click at [294, 263] on div "[0%] MO TAX EXEMPT" at bounding box center [369, 262] width 225 height 13
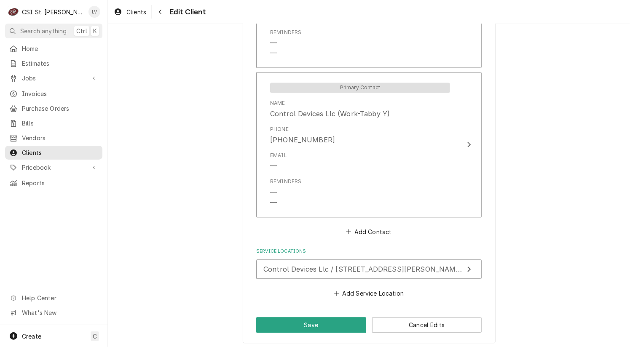
scroll to position [760, 0]
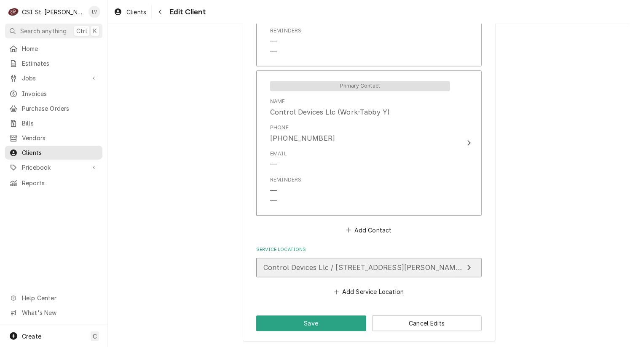
click at [389, 265] on span "Control Devices Llc / 1555 Larkin Williams Rd, Fenton, MO 63026" at bounding box center [392, 267] width 258 height 8
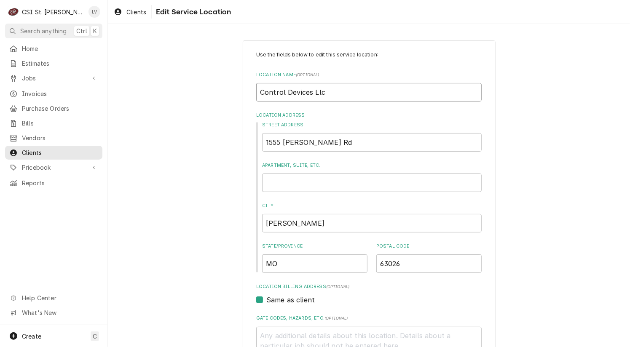
drag, startPoint x: 311, startPoint y: 91, endPoint x: 333, endPoint y: 95, distance: 22.2
click at [333, 95] on input "Control Devices Llc" at bounding box center [368, 92] width 225 height 19
type textarea "x"
type input "Control Devices"
type textarea "x"
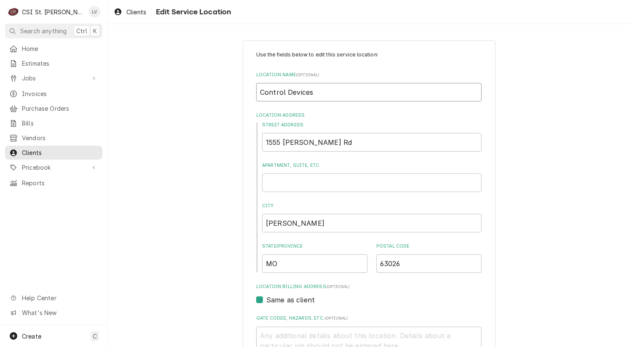
type input "Control Devices"
type textarea "x"
type input "Control Devices,"
type textarea "x"
type input "Control Devices,"
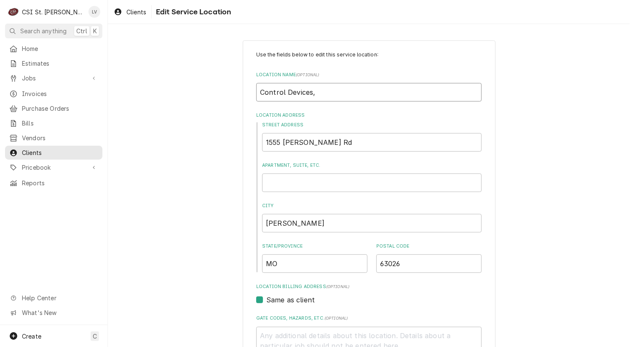
type textarea "x"
type input "Control Devices, L"
type textarea "x"
type input "Control Devices, LL"
type textarea "x"
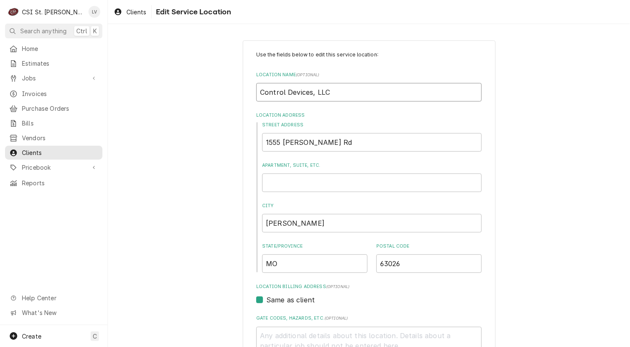
type input "Control Devices, LLC"
drag, startPoint x: 308, startPoint y: 95, endPoint x: 344, endPoint y: 96, distance: 35.8
click at [344, 96] on input "Control Devices, LLC" at bounding box center [368, 92] width 225 height 19
type textarea "x"
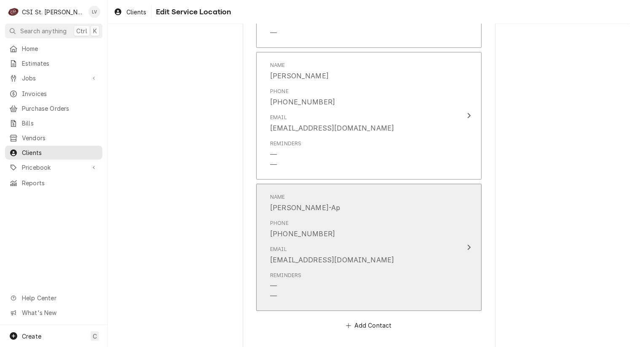
scroll to position [747, 0]
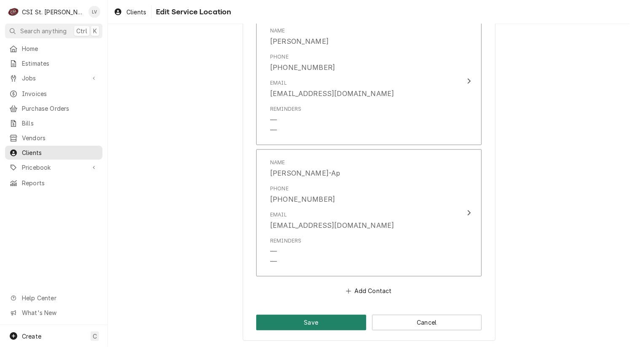
type input "Control Devices"
click at [290, 322] on button "Save" at bounding box center [311, 323] width 110 height 16
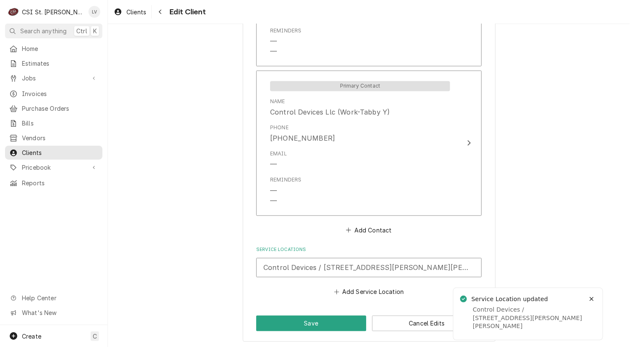
scroll to position [750, 0]
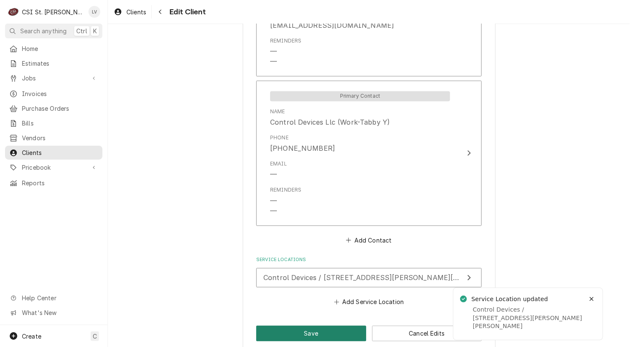
click at [264, 331] on button "Save" at bounding box center [311, 334] width 110 height 16
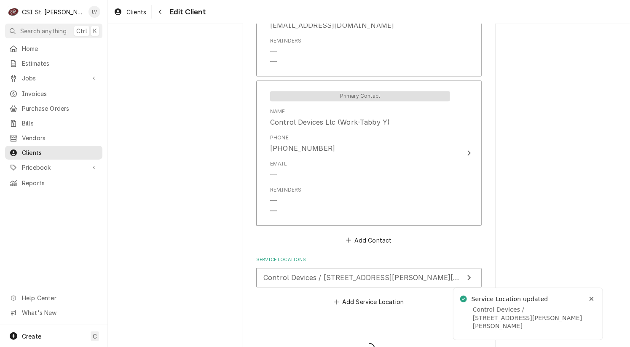
type textarea "x"
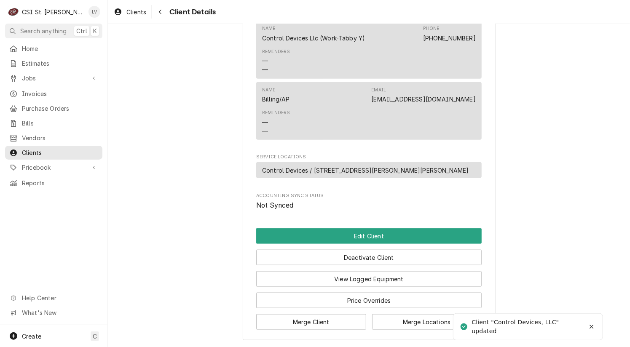
scroll to position [351, 0]
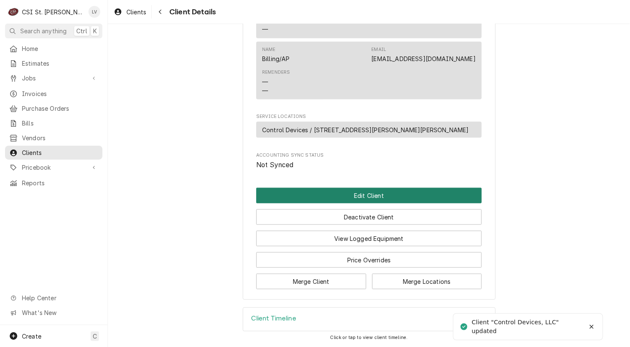
click at [387, 193] on button "Edit Client" at bounding box center [368, 196] width 225 height 16
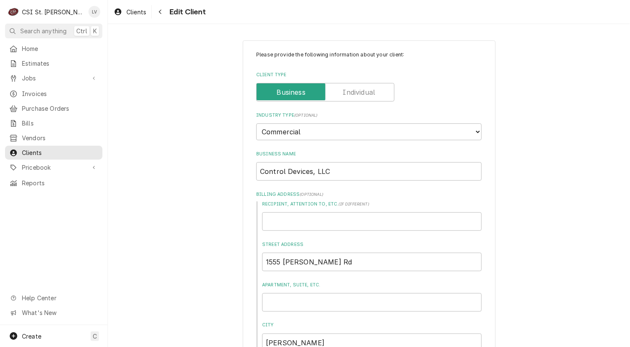
type textarea "x"
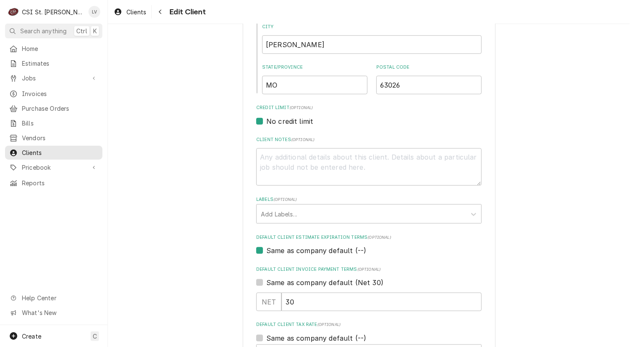
scroll to position [337, 0]
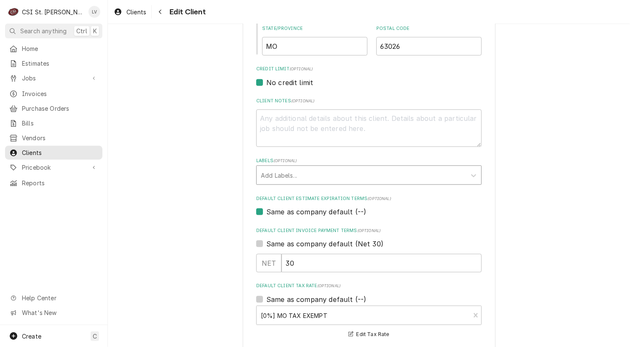
click at [284, 177] on div "Labels" at bounding box center [361, 175] width 201 height 15
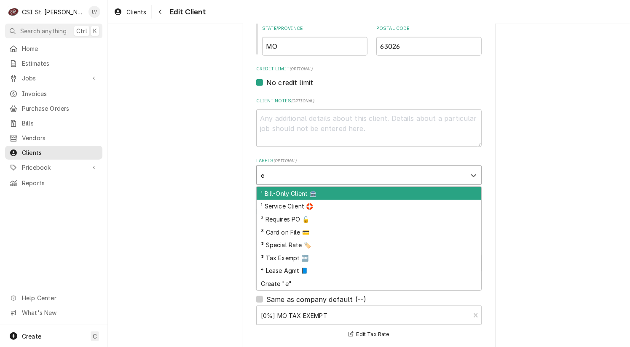
type input "ex"
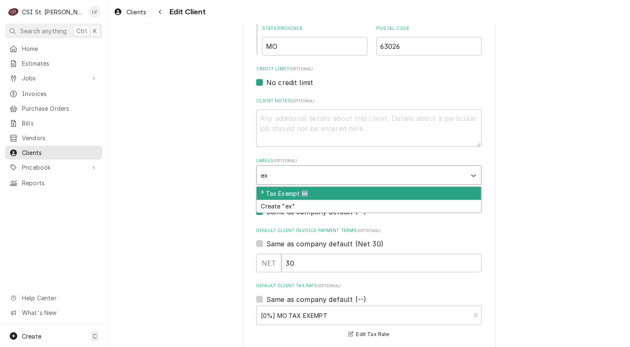
click at [282, 192] on div "³ Tax Exempt 🆓" at bounding box center [369, 193] width 225 height 13
type textarea "x"
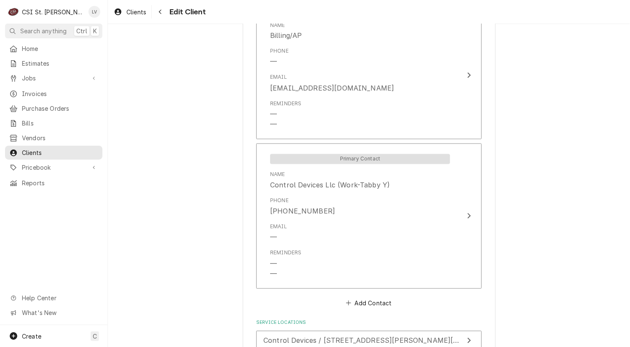
scroll to position [760, 0]
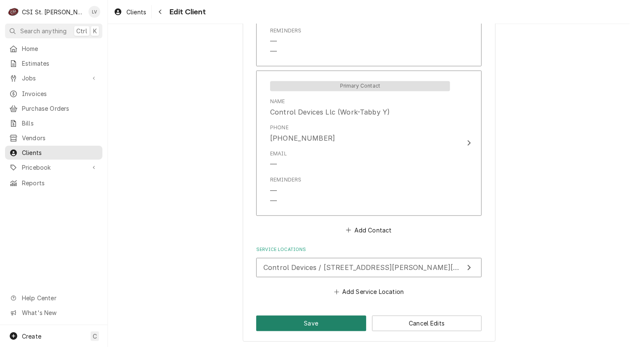
click at [297, 320] on button "Save" at bounding box center [311, 324] width 110 height 16
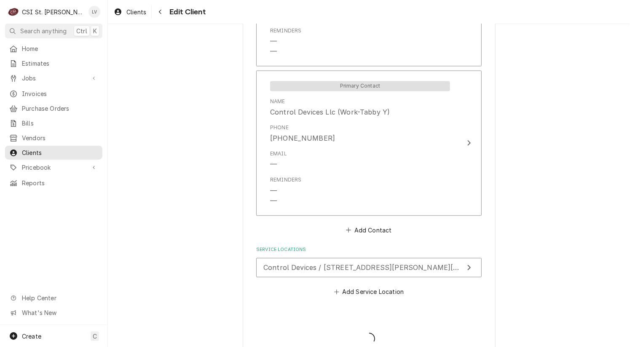
type textarea "x"
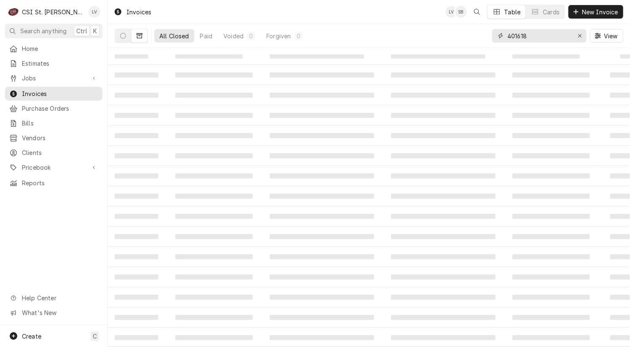
drag, startPoint x: 513, startPoint y: 36, endPoint x: 543, endPoint y: 35, distance: 30.4
click at [542, 35] on input "401618" at bounding box center [538, 35] width 63 height 13
type input "400972"
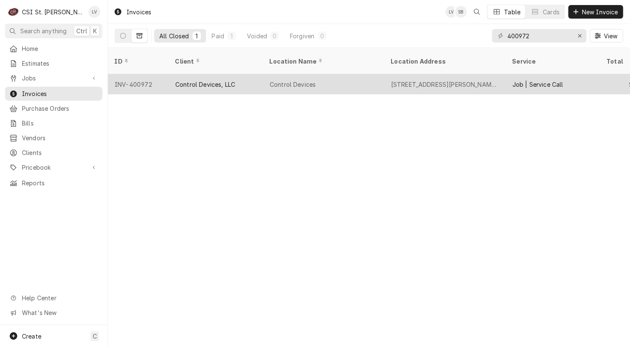
click at [257, 74] on div "Control Devices, LLC" at bounding box center [216, 84] width 94 height 20
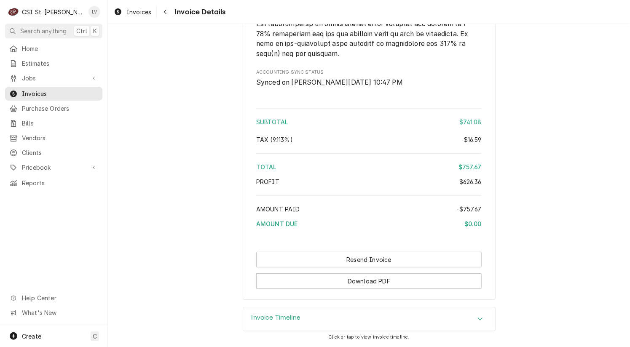
scroll to position [1810, 0]
drag, startPoint x: 266, startPoint y: 318, endPoint x: 258, endPoint y: 318, distance: 8.0
click at [266, 318] on h3 "Invoice Timeline" at bounding box center [276, 318] width 49 height 8
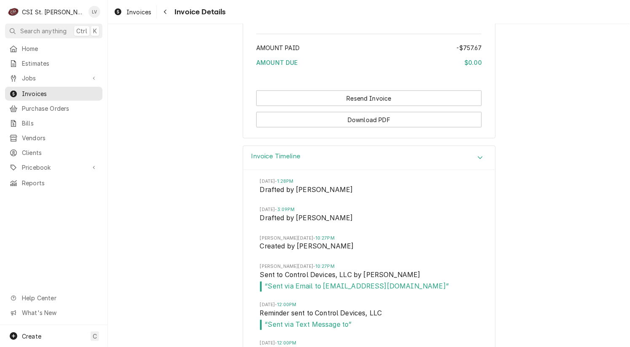
scroll to position [2012, 0]
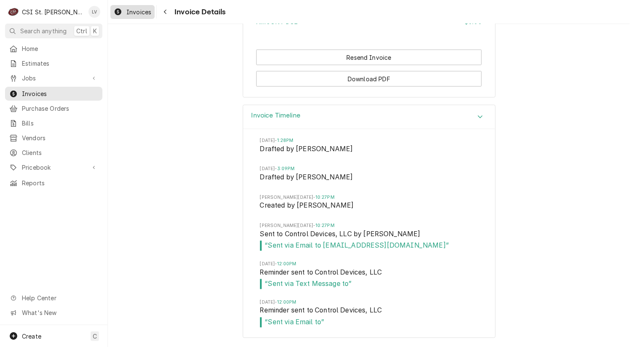
click at [137, 12] on span "Invoices" at bounding box center [138, 12] width 25 height 9
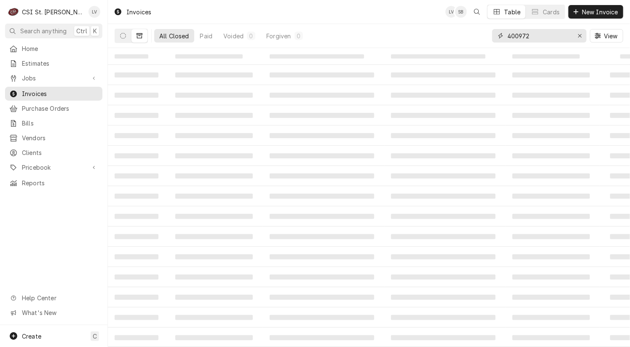
drag, startPoint x: 536, startPoint y: 38, endPoint x: 497, endPoint y: 33, distance: 39.0
click at [497, 33] on div "400972" at bounding box center [539, 35] width 94 height 13
type input "4"
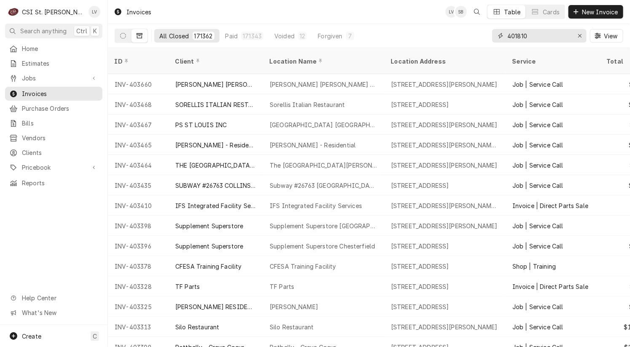
type input "401810"
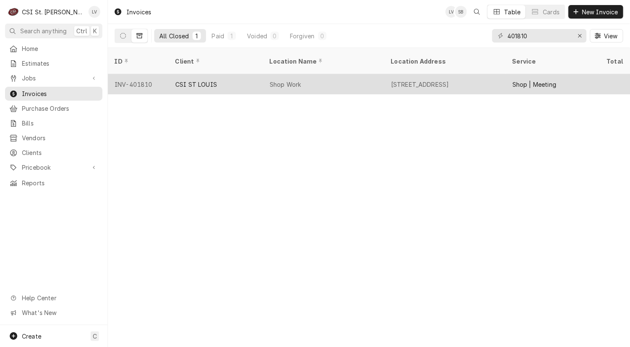
click at [341, 79] on div "Shop Work" at bounding box center [323, 84] width 121 height 20
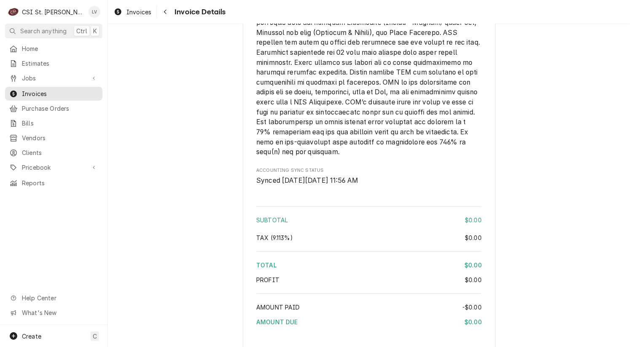
scroll to position [1149, 0]
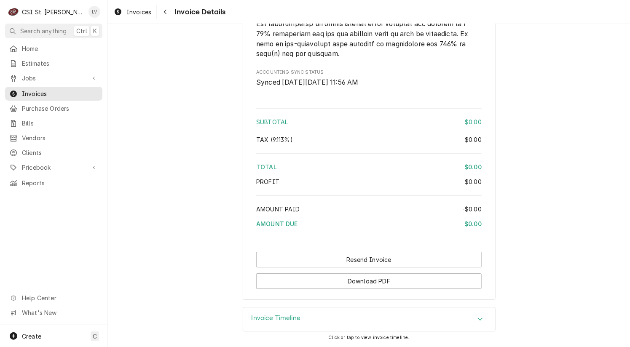
click at [306, 321] on div "Invoice Timeline" at bounding box center [369, 320] width 252 height 24
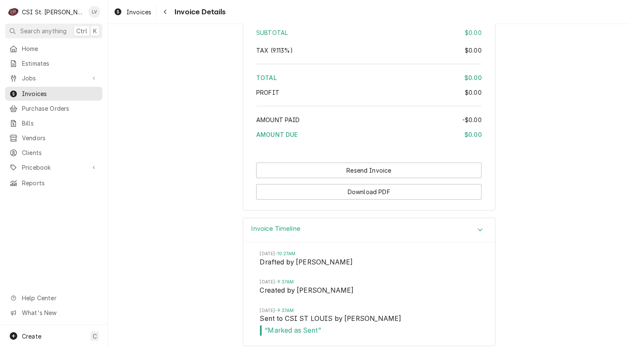
scroll to position [1247, 0]
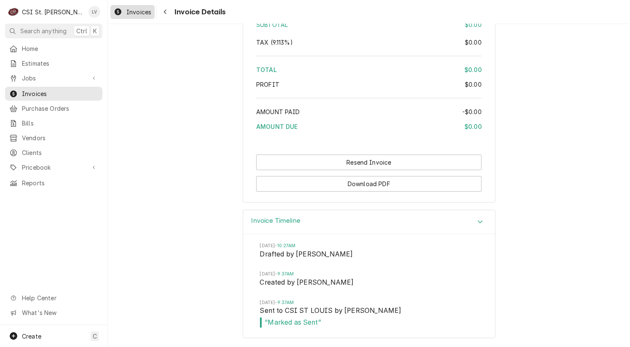
click at [133, 13] on span "Invoices" at bounding box center [138, 12] width 25 height 9
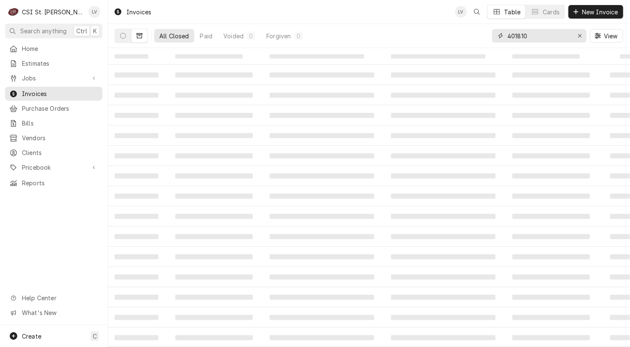
drag, startPoint x: 515, startPoint y: 35, endPoint x: 547, endPoint y: 33, distance: 32.5
click at [547, 33] on input "401810" at bounding box center [538, 35] width 63 height 13
type input "402056"
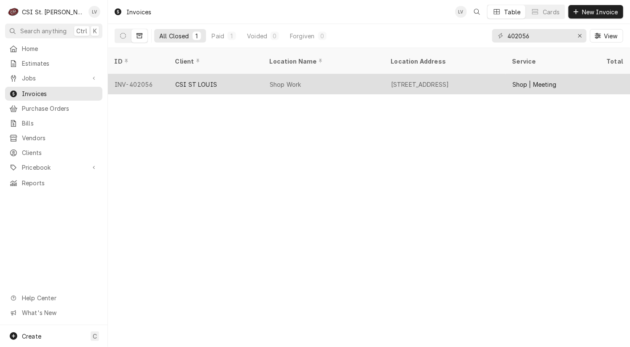
click at [230, 78] on div "CSI ST LOUIS" at bounding box center [216, 84] width 94 height 20
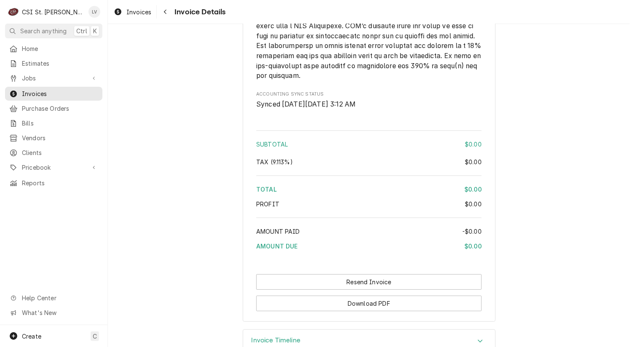
scroll to position [1325, 0]
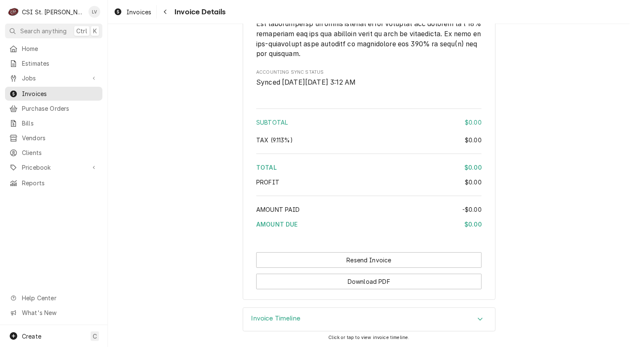
click at [273, 318] on h3 "Invoice Timeline" at bounding box center [276, 319] width 49 height 8
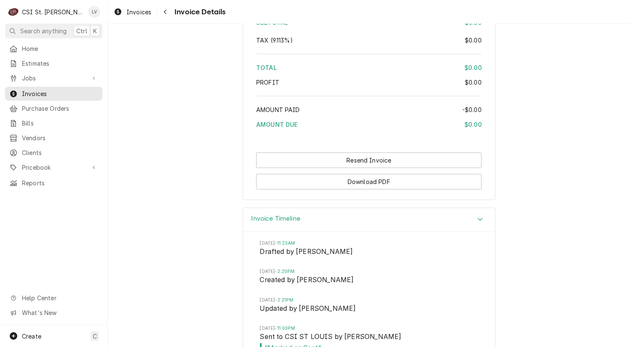
scroll to position [1451, 0]
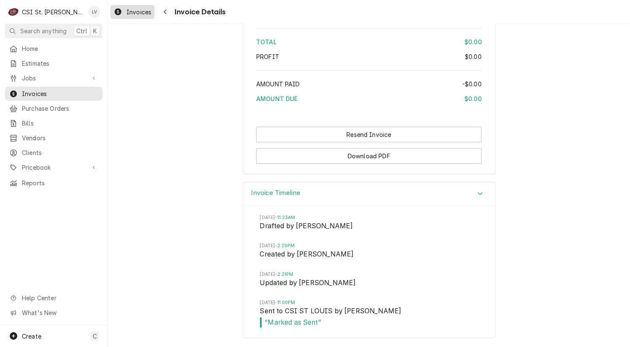
click at [140, 12] on span "Invoices" at bounding box center [138, 12] width 25 height 9
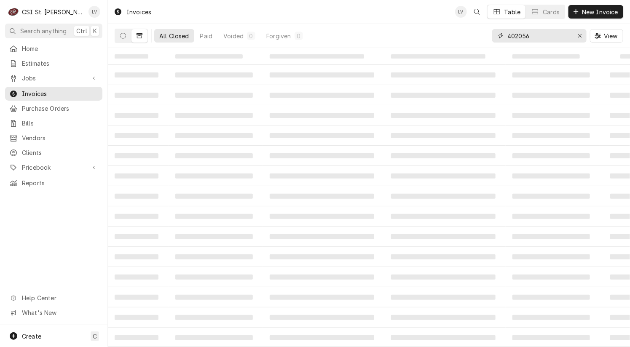
drag, startPoint x: 515, startPoint y: 35, endPoint x: 548, endPoint y: 38, distance: 32.9
click at [548, 38] on input "402056" at bounding box center [538, 35] width 63 height 13
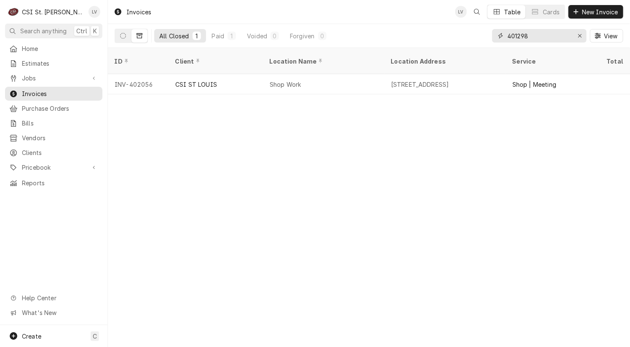
type input "401298"
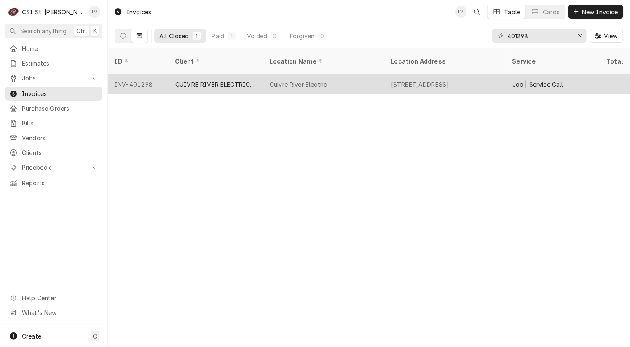
click at [186, 80] on div "CUIVRE RIVER ELECTRIC COOPERATIVE" at bounding box center [215, 84] width 81 height 9
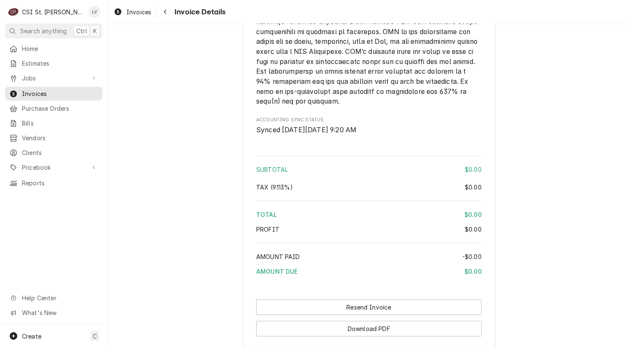
scroll to position [1317, 0]
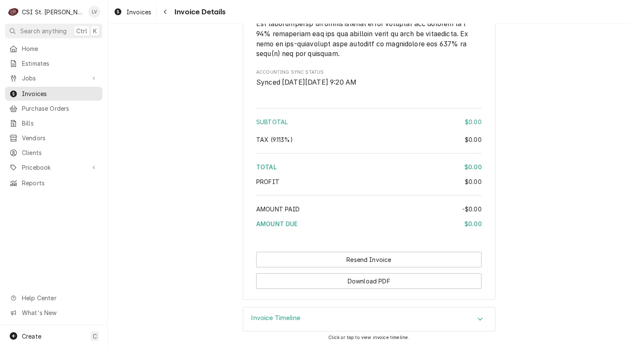
click at [264, 325] on div "Invoice Timeline" at bounding box center [369, 320] width 252 height 24
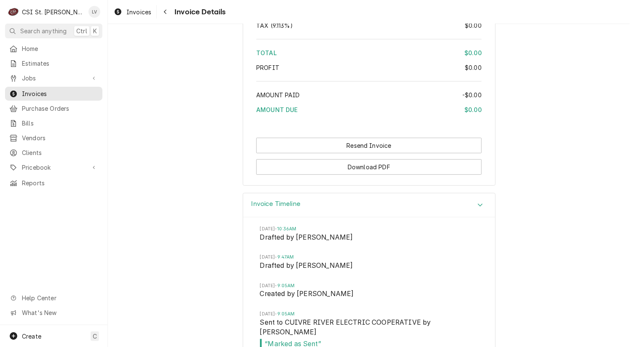
scroll to position [1443, 0]
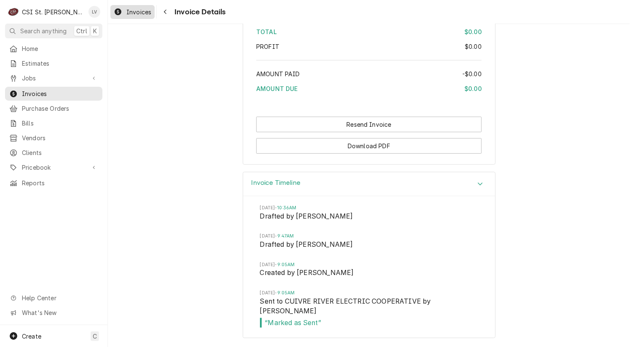
click at [131, 11] on span "Invoices" at bounding box center [138, 12] width 25 height 9
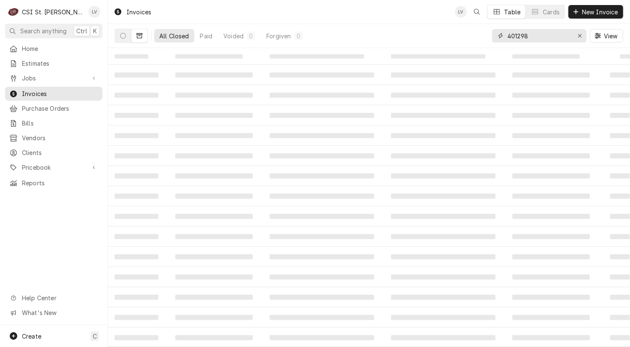
drag, startPoint x: 543, startPoint y: 37, endPoint x: 536, endPoint y: 38, distance: 7.3
click at [539, 38] on input "401298" at bounding box center [538, 35] width 63 height 13
click at [489, 45] on div "All Closed Paid Voided 0 Forgiven 0 401298 View" at bounding box center [369, 36] width 509 height 24
type input "8"
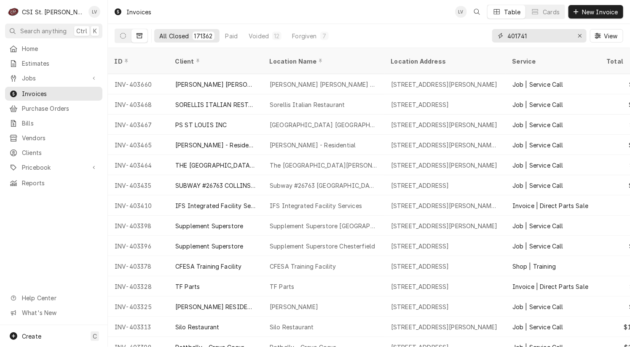
type input "401741"
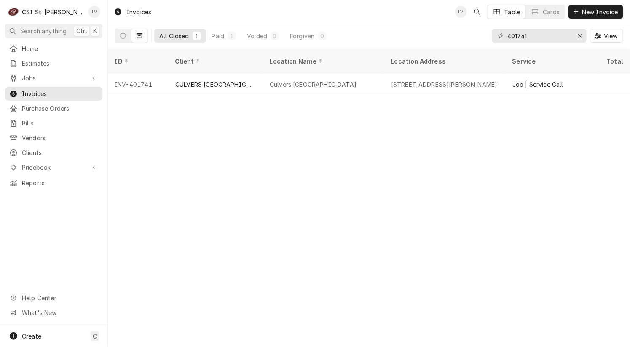
click at [241, 80] on div "CULVERS CRYSTAL CITY" at bounding box center [215, 84] width 81 height 9
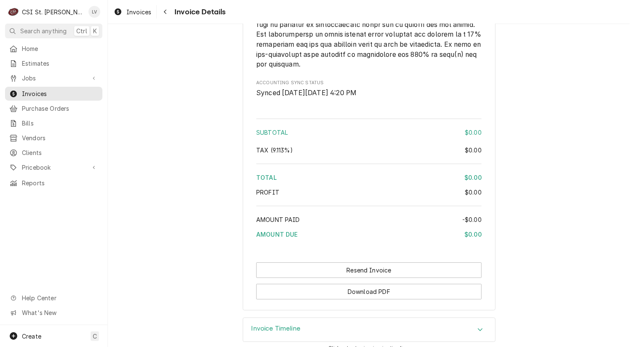
scroll to position [1256, 0]
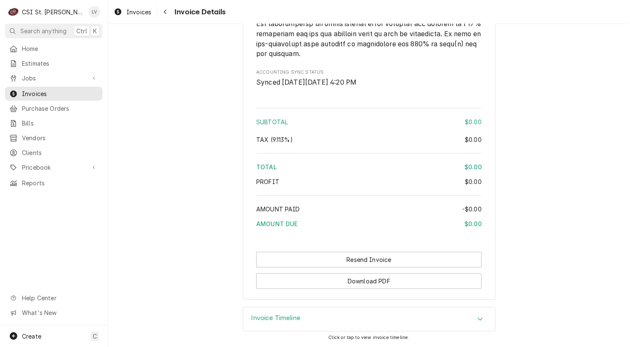
click at [274, 322] on h3 "Invoice Timeline" at bounding box center [276, 318] width 49 height 8
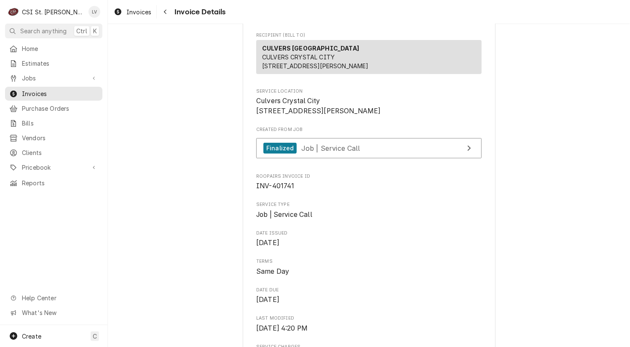
scroll to position [0, 0]
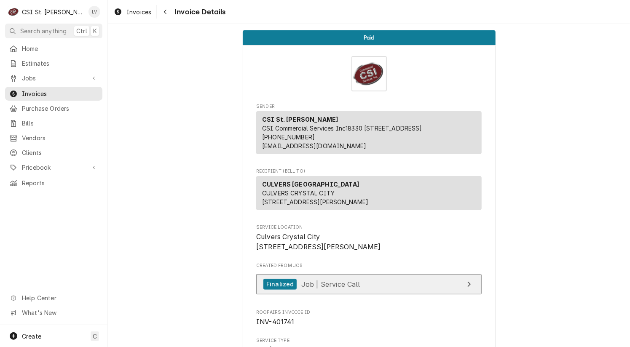
click at [366, 295] on link "Finalized Job | Service Call" at bounding box center [368, 284] width 225 height 21
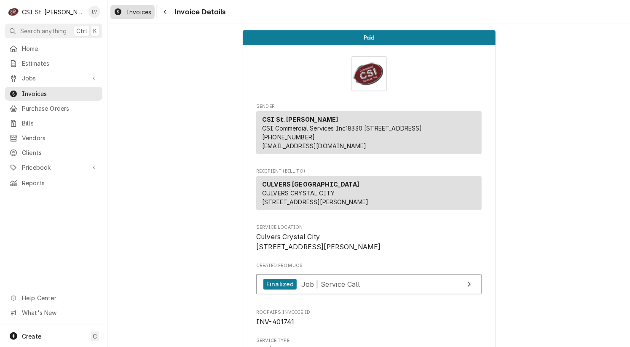
click at [121, 12] on icon "Dynamic Content Wrapper" at bounding box center [118, 11] width 7 height 7
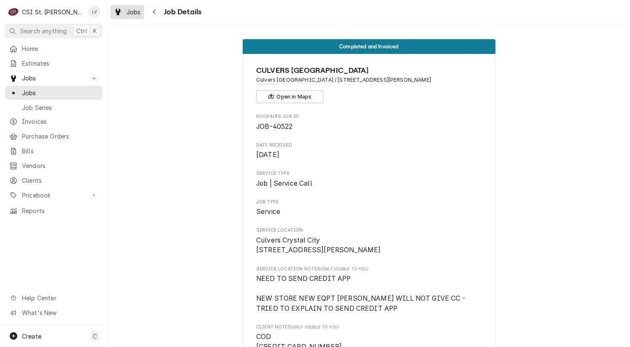
click at [125, 10] on div "Jobs" at bounding box center [127, 12] width 30 height 11
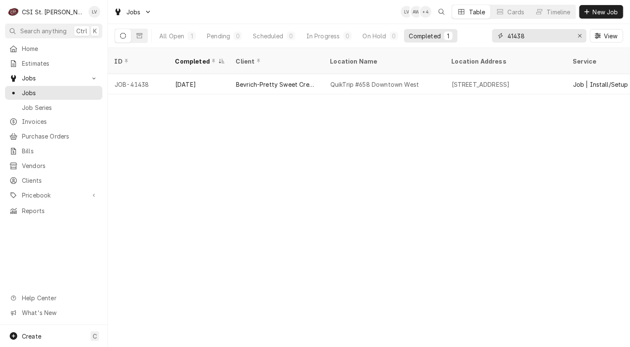
drag, startPoint x: 530, startPoint y: 35, endPoint x: 494, endPoint y: 33, distance: 36.3
click at [528, 35] on input "41438" at bounding box center [538, 35] width 63 height 13
click at [493, 33] on div "41438" at bounding box center [539, 35] width 94 height 13
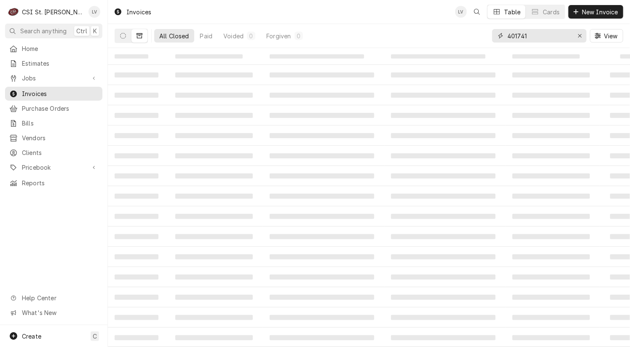
click at [537, 36] on input "401741" at bounding box center [538, 35] width 63 height 13
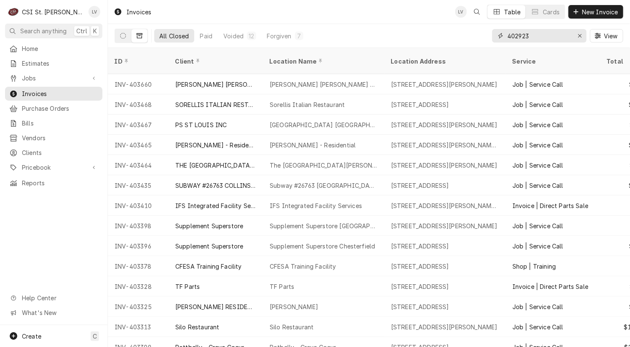
type input "402923"
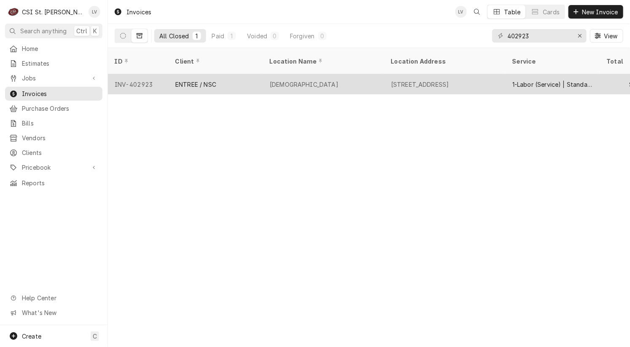
click at [140, 74] on div "INV-402923" at bounding box center [138, 84] width 61 height 20
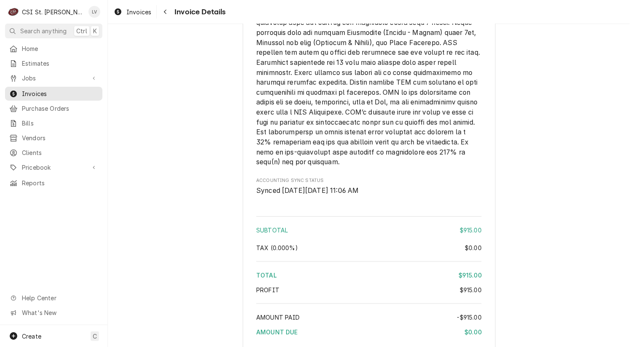
scroll to position [1475, 0]
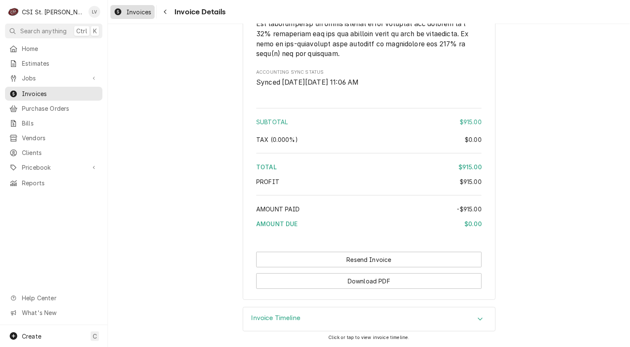
click at [133, 11] on span "Invoices" at bounding box center [138, 12] width 25 height 9
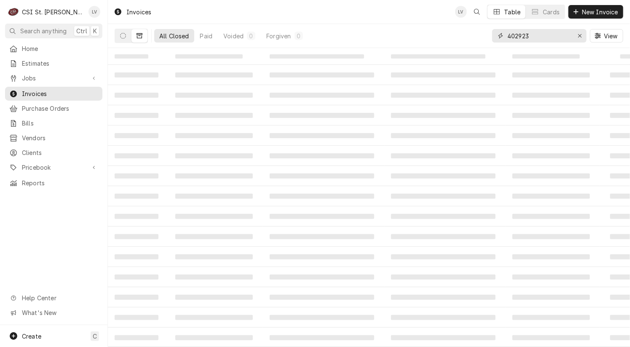
click at [539, 34] on input "402923" at bounding box center [538, 35] width 63 height 13
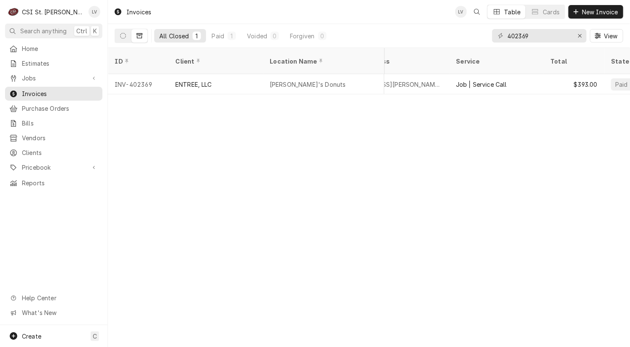
scroll to position [0, 109]
click at [537, 35] on input "402369" at bounding box center [538, 35] width 63 height 13
click at [480, 47] on div "All Closed 1 Paid 1 Voided 0 Forgiven 0 402369 View" at bounding box center [369, 36] width 509 height 24
type input "9"
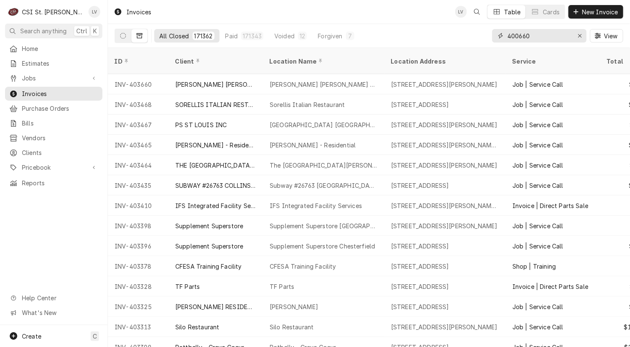
type input "400660"
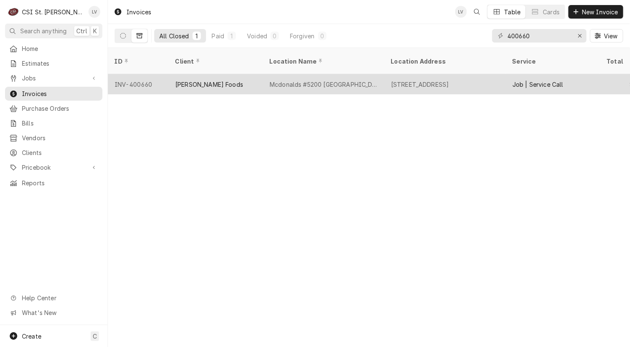
click at [148, 76] on div "INV-400660" at bounding box center [138, 84] width 61 height 20
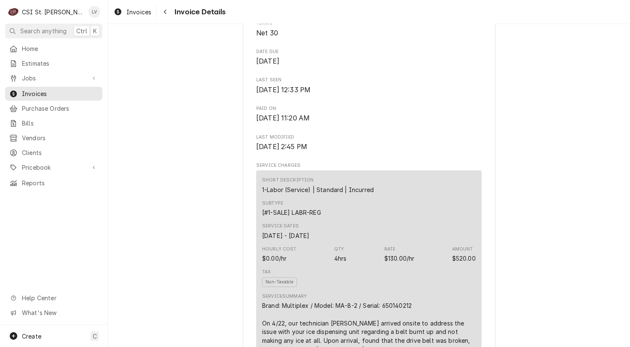
scroll to position [421, 0]
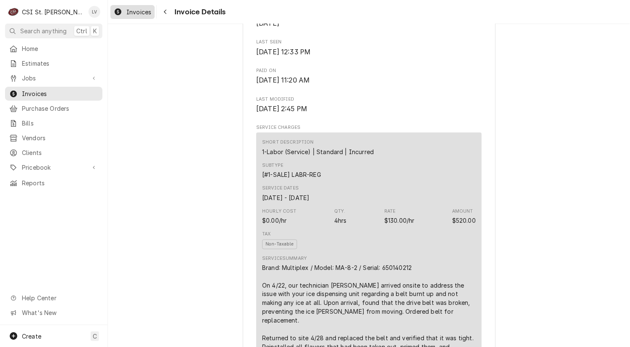
click at [127, 12] on span "Invoices" at bounding box center [138, 12] width 25 height 9
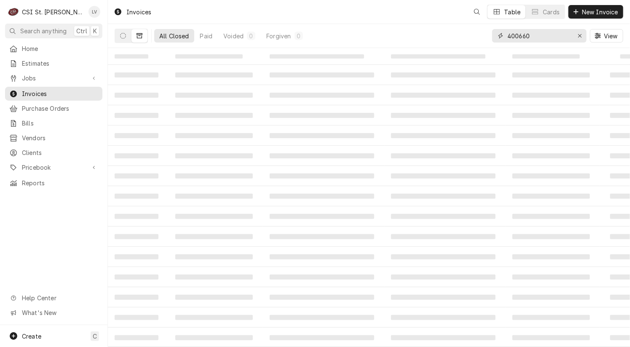
drag, startPoint x: 582, startPoint y: 36, endPoint x: 559, endPoint y: 38, distance: 22.4
click at [582, 36] on div "Erase input" at bounding box center [580, 36] width 8 height 8
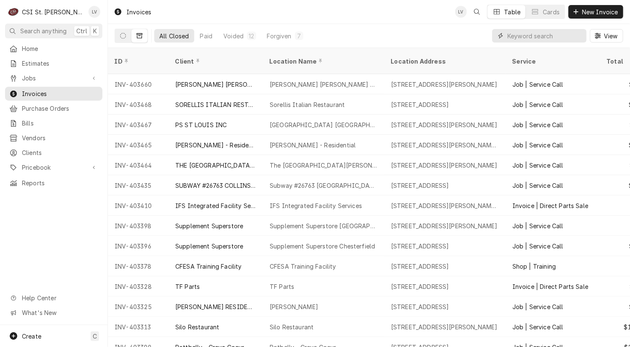
click at [527, 37] on input "Dynamic Content Wrapper" at bounding box center [544, 35] width 75 height 13
type input "401838"
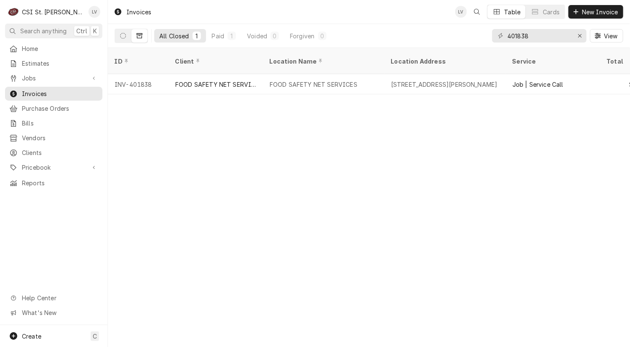
click at [438, 80] on div "11608 Lilburn Park Rd, St. Louis, MO 63146" at bounding box center [444, 84] width 107 height 9
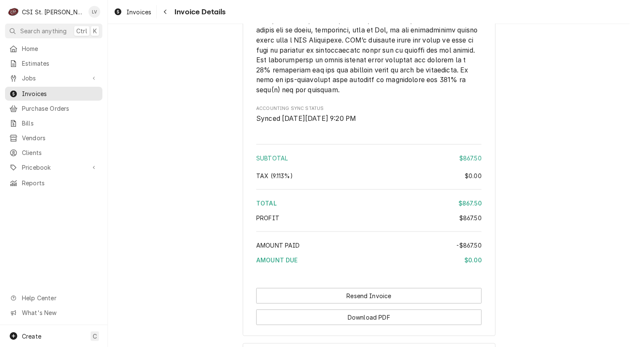
scroll to position [1542, 0]
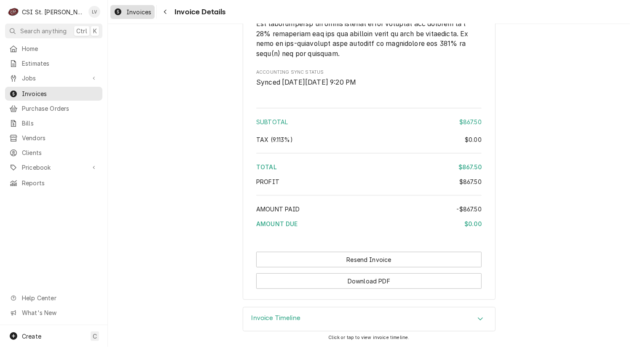
click at [126, 13] on div "Invoices" at bounding box center [132, 12] width 41 height 11
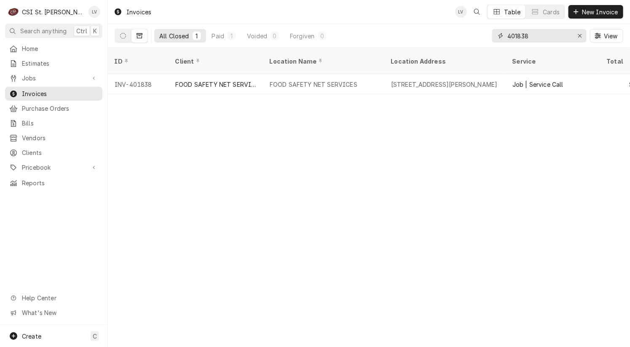
click at [534, 38] on input "401838" at bounding box center [538, 35] width 63 height 13
type input "4"
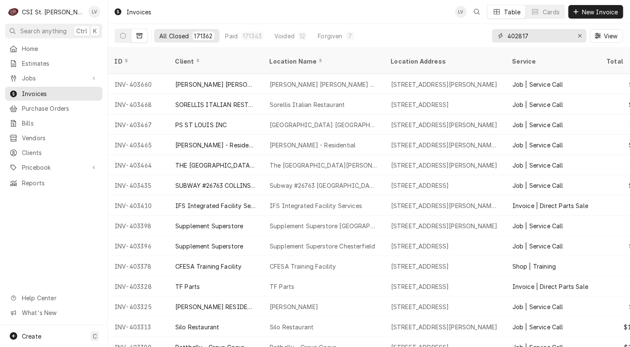
type input "402817"
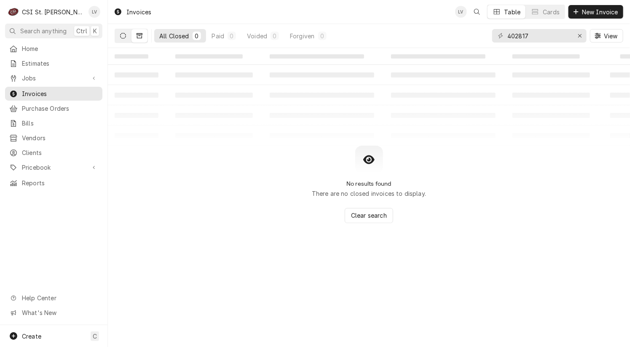
click at [121, 35] on icon "Dynamic Content Wrapper" at bounding box center [123, 36] width 6 height 6
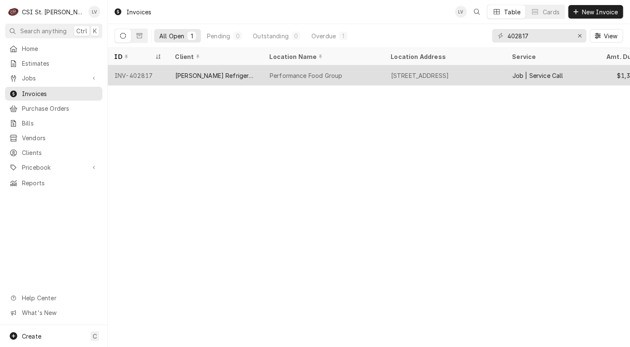
click at [228, 77] on div "[PERSON_NAME] Refrigeration, Inc." at bounding box center [215, 75] width 81 height 9
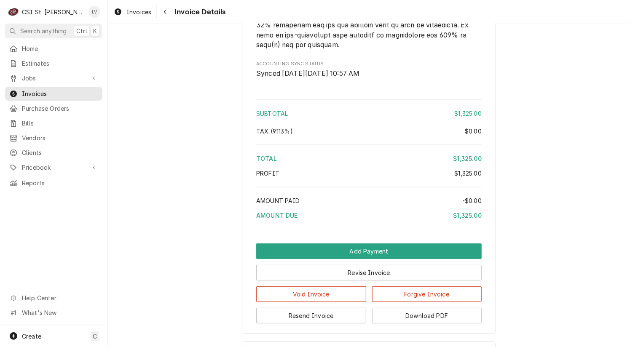
scroll to position [1400, 0]
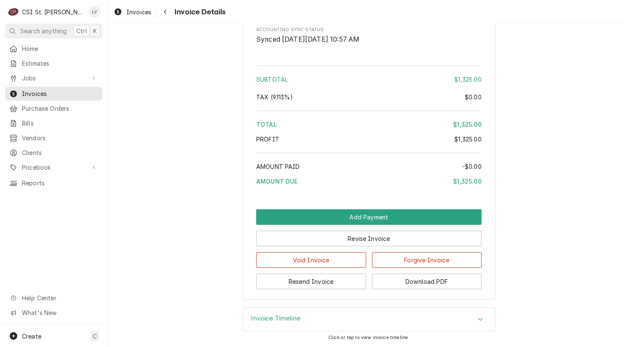
click at [252, 317] on h3 "Invoice Timeline" at bounding box center [276, 319] width 49 height 8
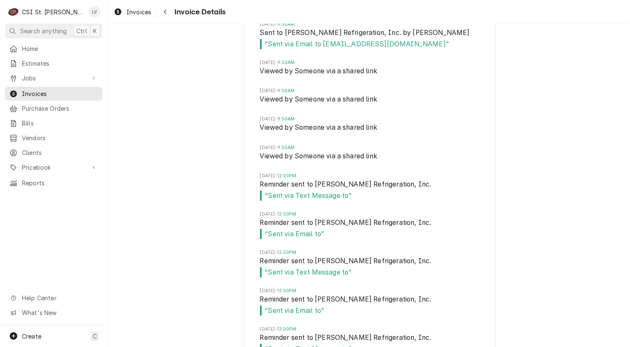
scroll to position [1630, 0]
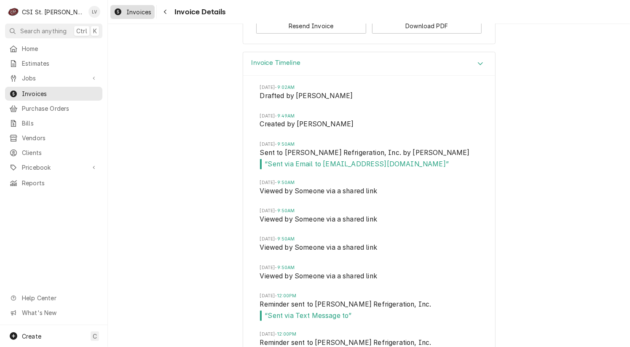
click at [134, 13] on span "Invoices" at bounding box center [138, 12] width 25 height 9
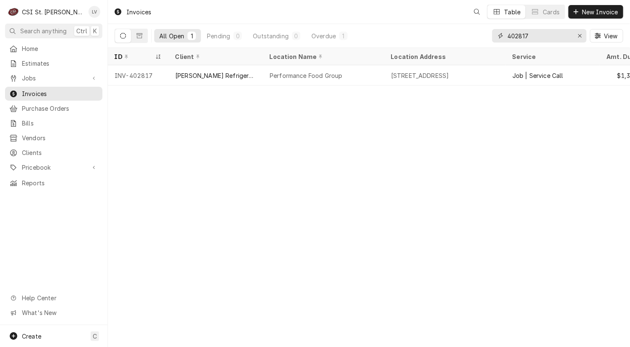
click at [535, 35] on input "402817" at bounding box center [538, 35] width 63 height 13
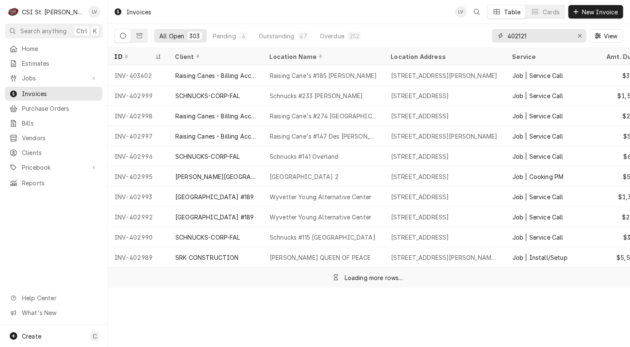
type input "402121"
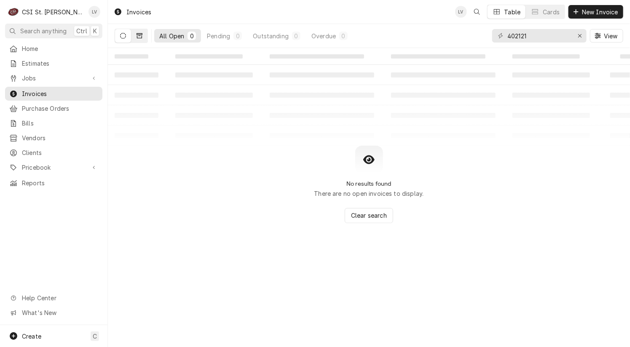
click at [140, 35] on icon "Dynamic Content Wrapper" at bounding box center [140, 36] width 6 height 6
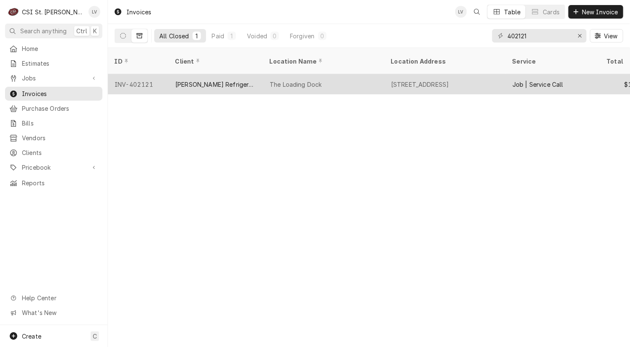
click at [215, 80] on div "Konop Refrigeration, Inc." at bounding box center [215, 84] width 81 height 9
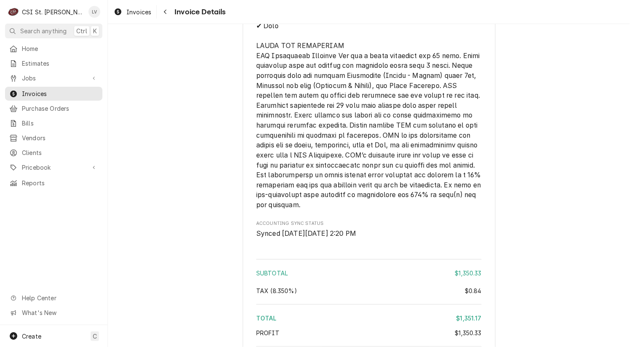
scroll to position [2023, 0]
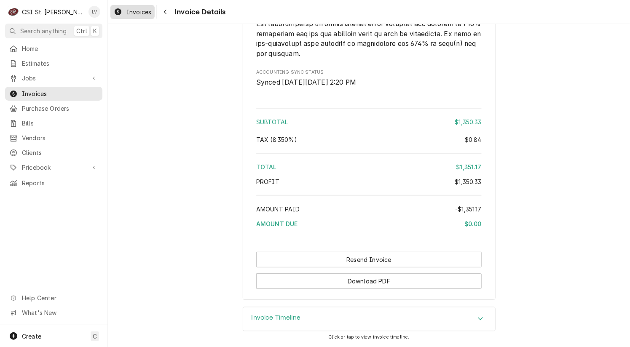
click at [131, 9] on span "Invoices" at bounding box center [138, 12] width 25 height 9
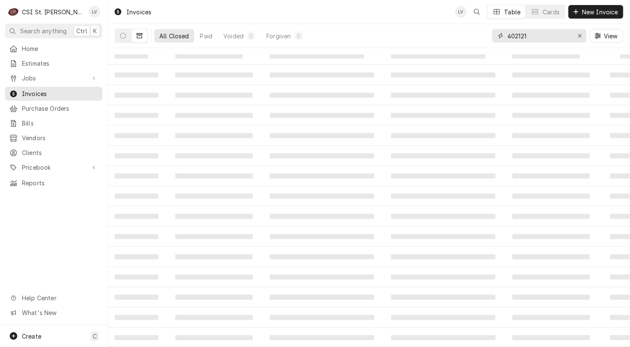
click at [536, 33] on input "402121" at bounding box center [538, 35] width 63 height 13
click at [520, 35] on input "402121" at bounding box center [538, 35] width 63 height 13
drag, startPoint x: 498, startPoint y: 35, endPoint x: 492, endPoint y: 35, distance: 5.9
click at [492, 35] on div "402121" at bounding box center [539, 35] width 94 height 13
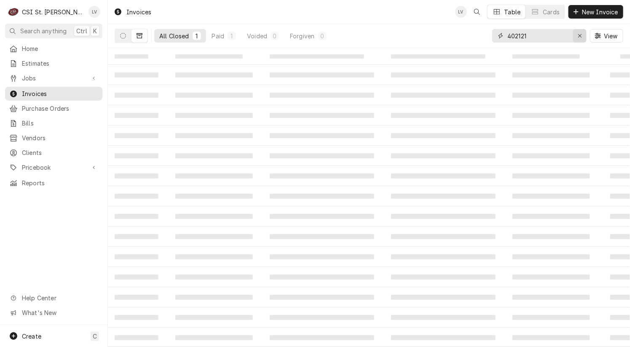
click at [578, 35] on icon "Erase input" at bounding box center [580, 36] width 5 height 6
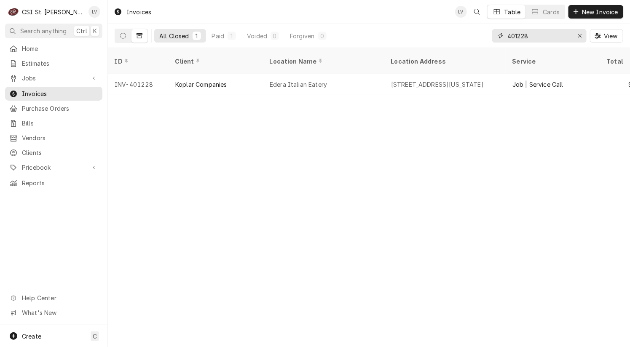
drag, startPoint x: 540, startPoint y: 35, endPoint x: 506, endPoint y: 39, distance: 34.7
click at [506, 39] on div "401228" at bounding box center [539, 35] width 94 height 13
type input "403531"
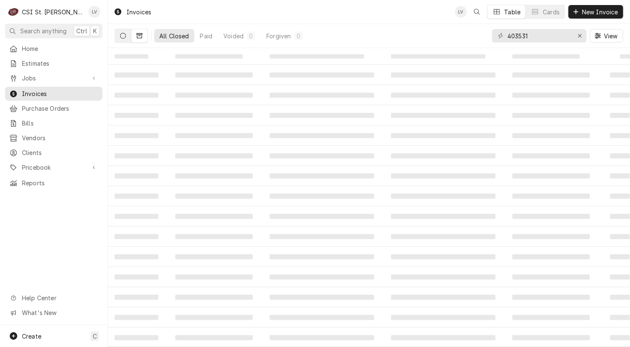
click at [120, 38] on icon "Dynamic Content Wrapper" at bounding box center [123, 36] width 6 height 6
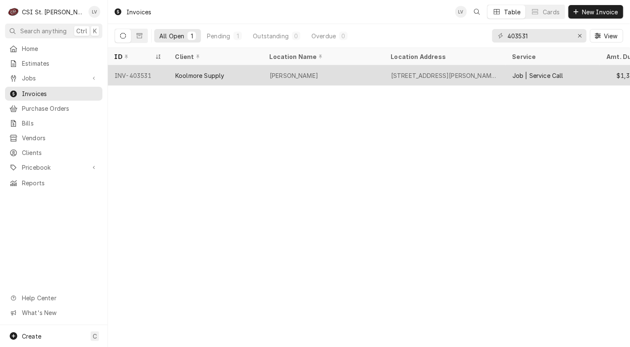
click at [130, 71] on div "INV-403531" at bounding box center [138, 75] width 61 height 20
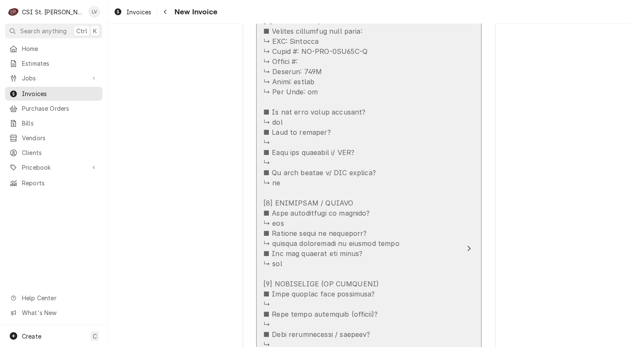
scroll to position [1517, 0]
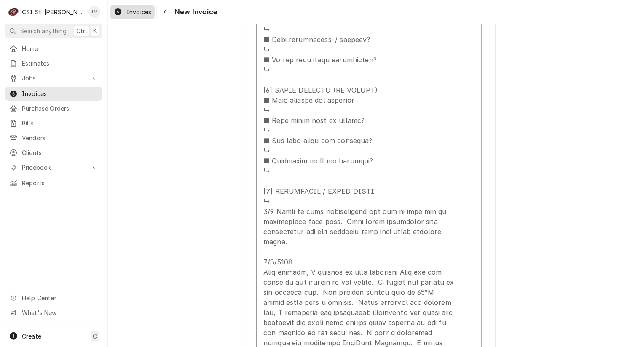
click at [125, 10] on div "Invoices" at bounding box center [132, 12] width 41 height 11
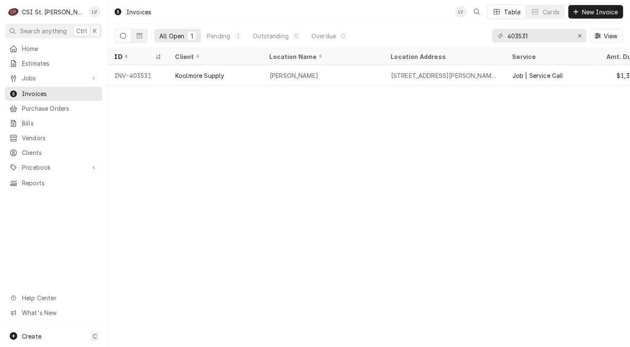
click at [216, 172] on div "Invoices LV Table Cards New Invoice All Open 1 Pending 1 Outstanding 0 Overdue …" at bounding box center [369, 173] width 522 height 347
click at [581, 37] on icon "Erase input" at bounding box center [579, 35] width 3 height 3
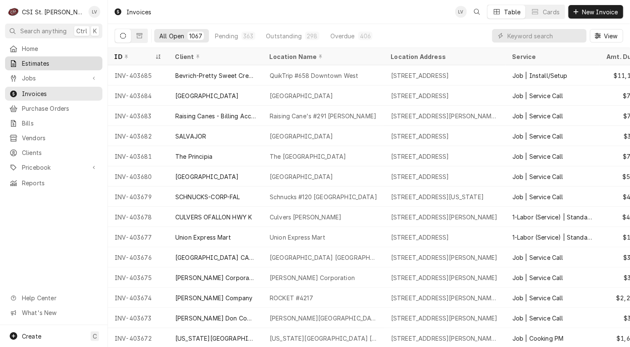
click at [29, 59] on span "Estimates" at bounding box center [60, 63] width 76 height 9
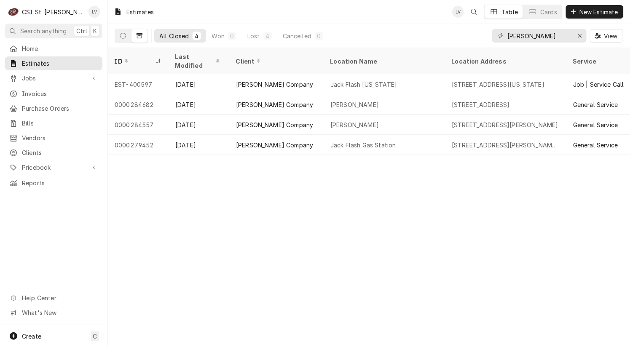
click at [162, 218] on div "Estimates LV Table Cards New Estimate All Closed 4 Won 0 Lost 4 Cancelled 0 jac…" at bounding box center [369, 173] width 522 height 347
click at [578, 37] on icon "Erase input" at bounding box center [580, 36] width 5 height 6
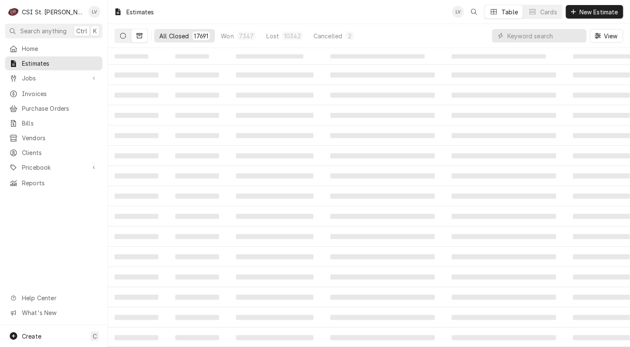
click at [123, 35] on icon "Dynamic Content Wrapper" at bounding box center [123, 36] width 6 height 6
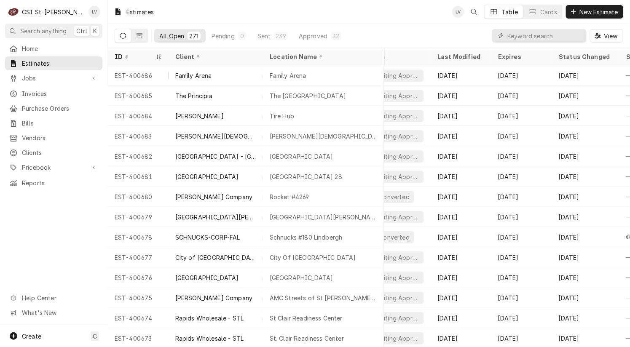
scroll to position [0, 394]
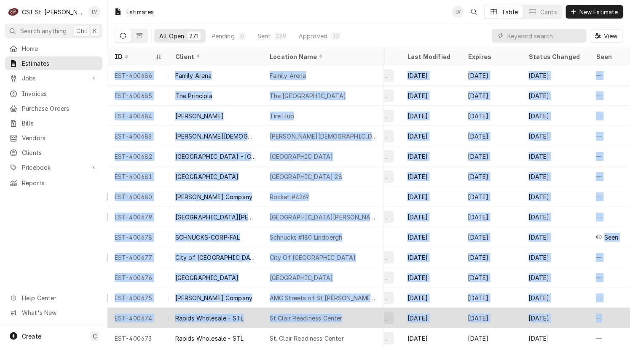
drag, startPoint x: 110, startPoint y: 74, endPoint x: 601, endPoint y: 314, distance: 546.8
copy tbody "LOR-091304 Ipsumd Sitam Consec Adipi 4260 Elits Doei, Te Incidid, UT 28626 Lab …"
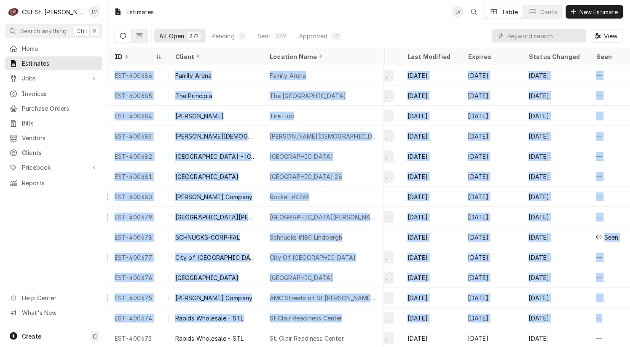
click at [47, 239] on div "Home Estimates Jobs Jobs Job Series Invoices Purchase Orders Bills Vendors Clie…" at bounding box center [53, 184] width 107 height 284
